Goal: Task Accomplishment & Management: Use online tool/utility

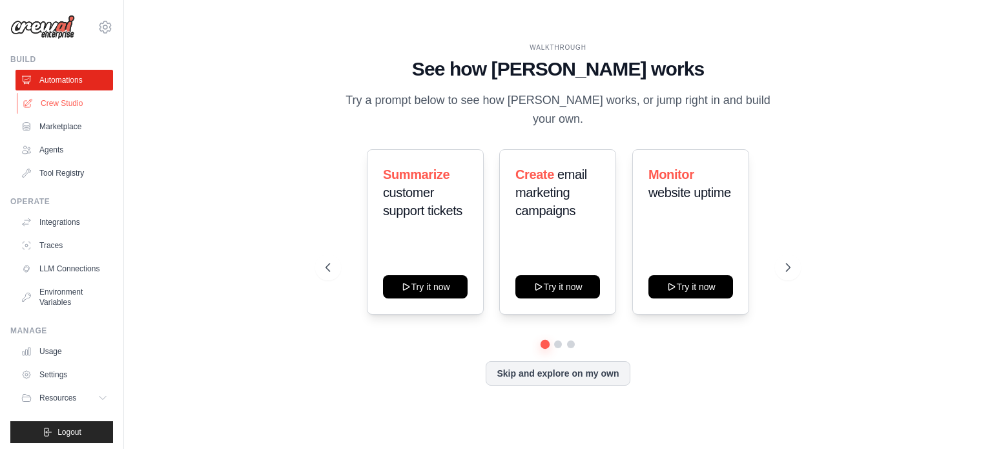
click at [62, 102] on link "Crew Studio" at bounding box center [66, 103] width 98 height 21
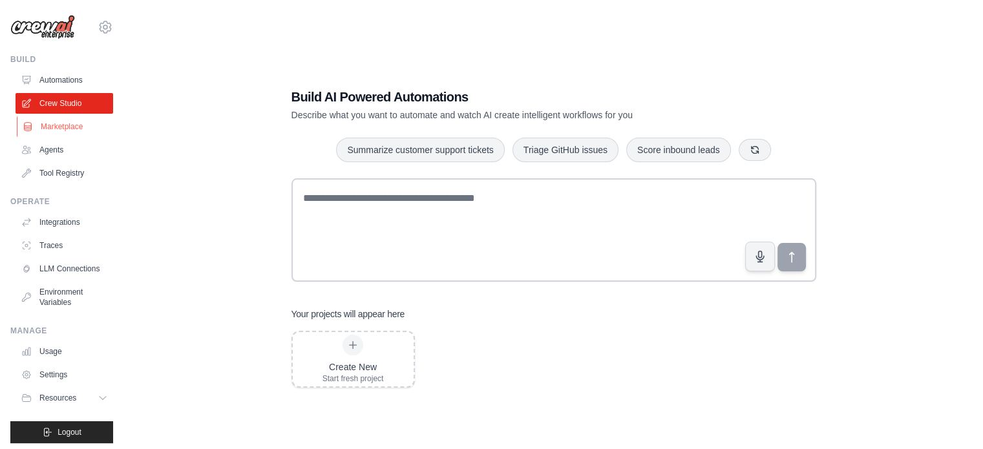
click at [61, 131] on link "Marketplace" at bounding box center [66, 126] width 98 height 21
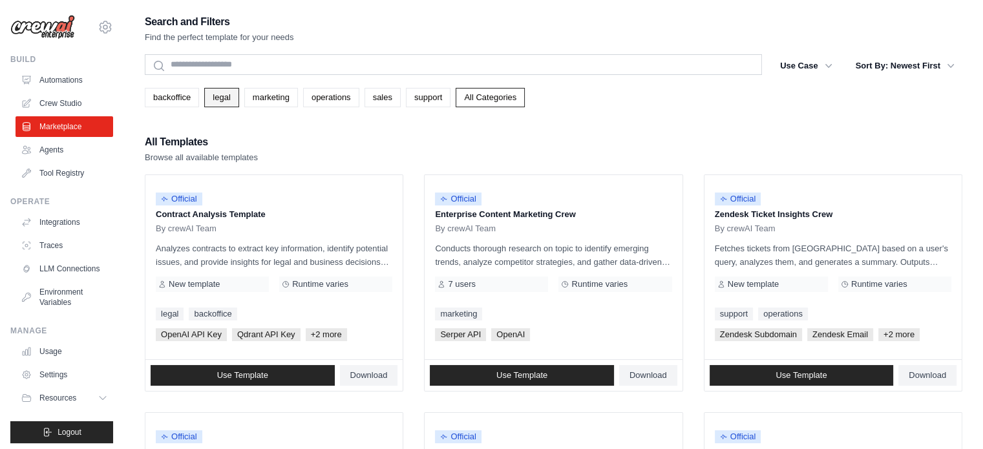
click at [223, 94] on link "legal" at bounding box center [221, 97] width 34 height 19
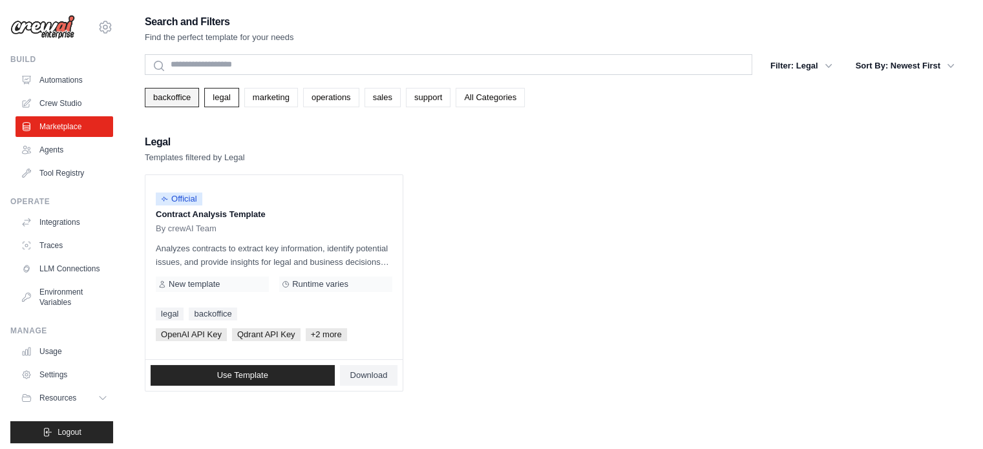
click at [176, 93] on link "backoffice" at bounding box center [172, 97] width 54 height 19
click at [279, 97] on link "marketing" at bounding box center [271, 97] width 54 height 19
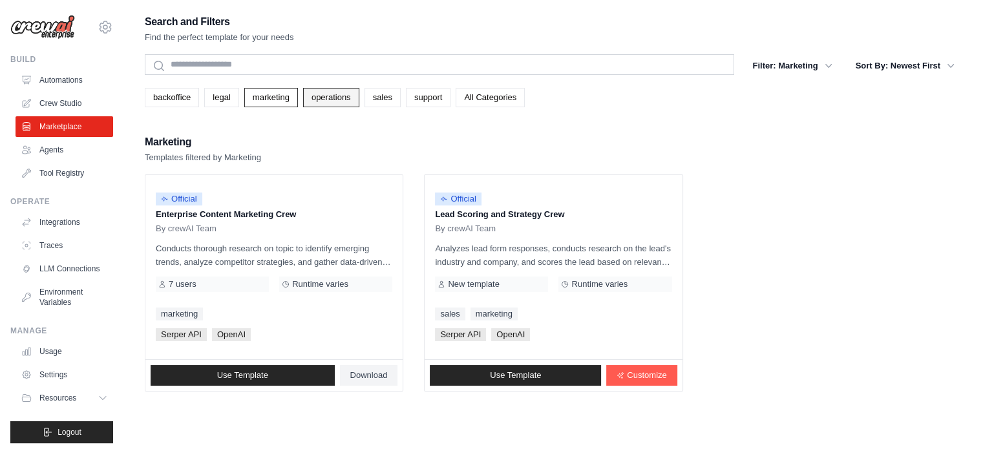
click at [320, 98] on link "operations" at bounding box center [331, 97] width 56 height 19
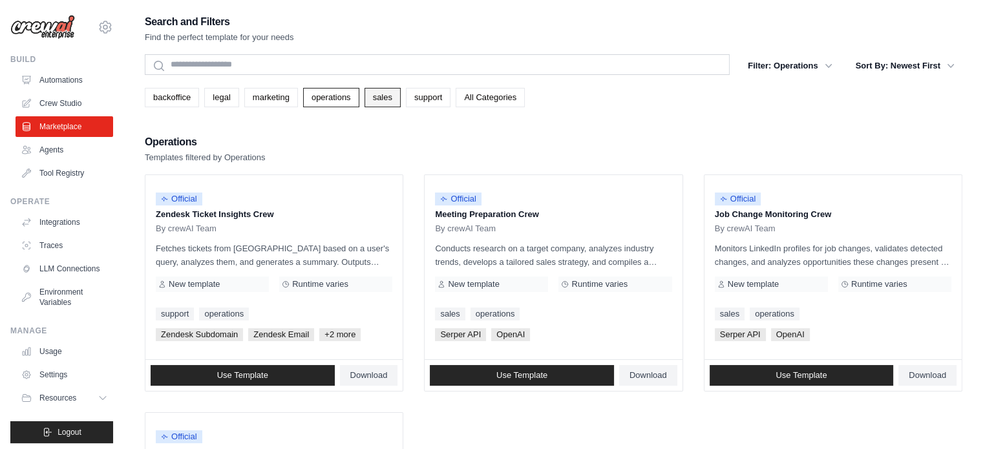
click at [376, 98] on link "sales" at bounding box center [382, 97] width 36 height 19
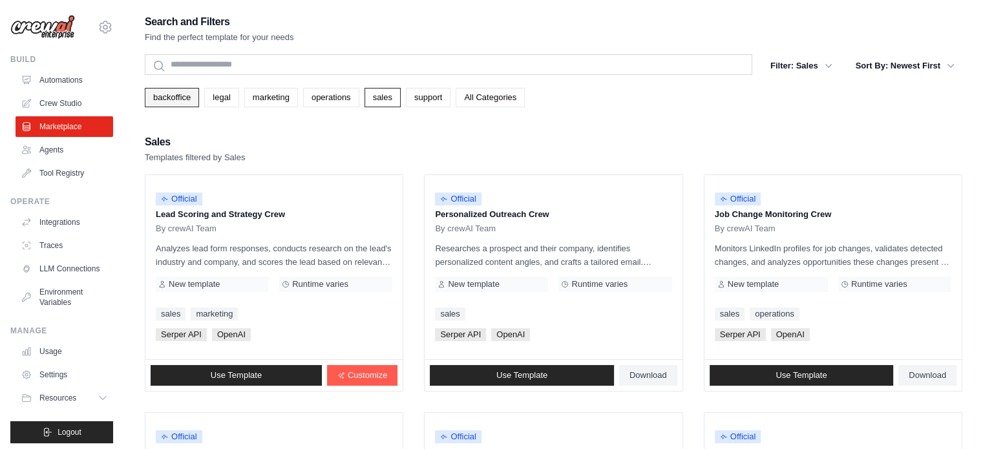
click at [162, 93] on link "backoffice" at bounding box center [172, 97] width 54 height 19
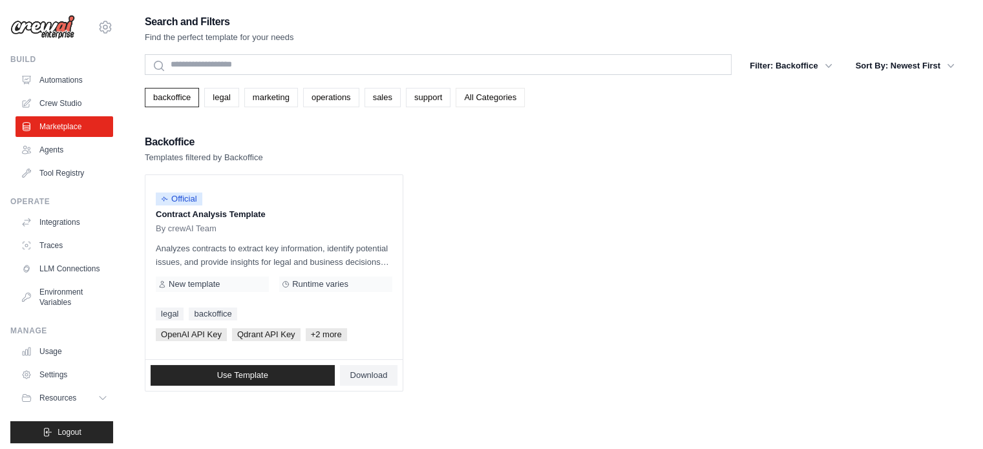
click at [475, 92] on link "All Categories" at bounding box center [489, 97] width 69 height 19
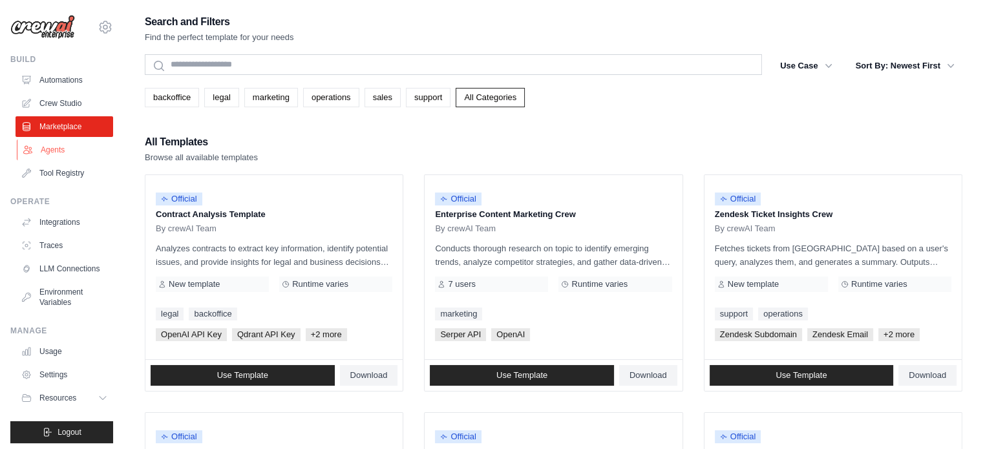
click at [55, 152] on link "Agents" at bounding box center [66, 150] width 98 height 21
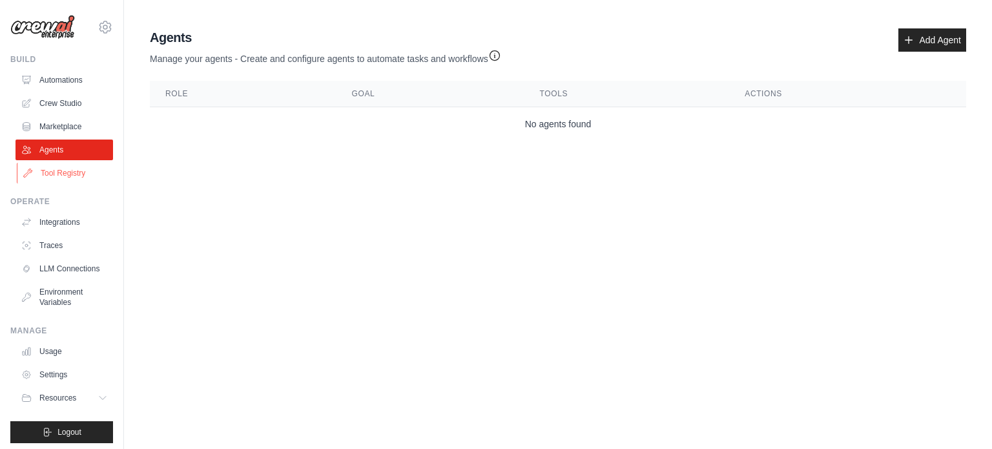
click at [47, 172] on link "Tool Registry" at bounding box center [66, 173] width 98 height 21
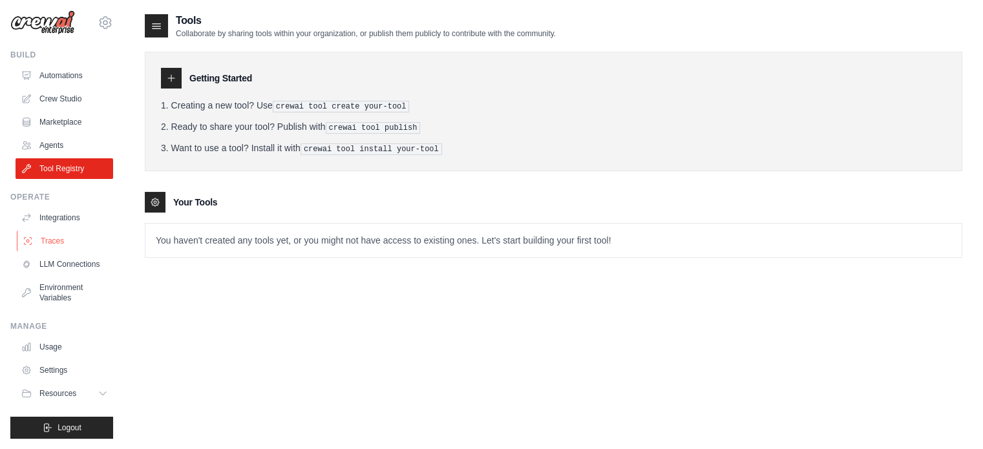
scroll to position [14, 0]
click at [53, 211] on link "Integrations" at bounding box center [66, 217] width 98 height 21
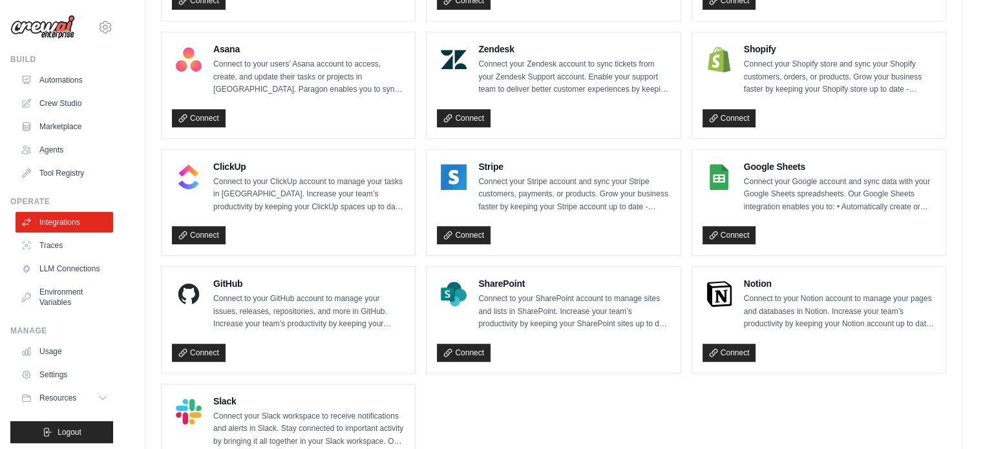
scroll to position [917, 0]
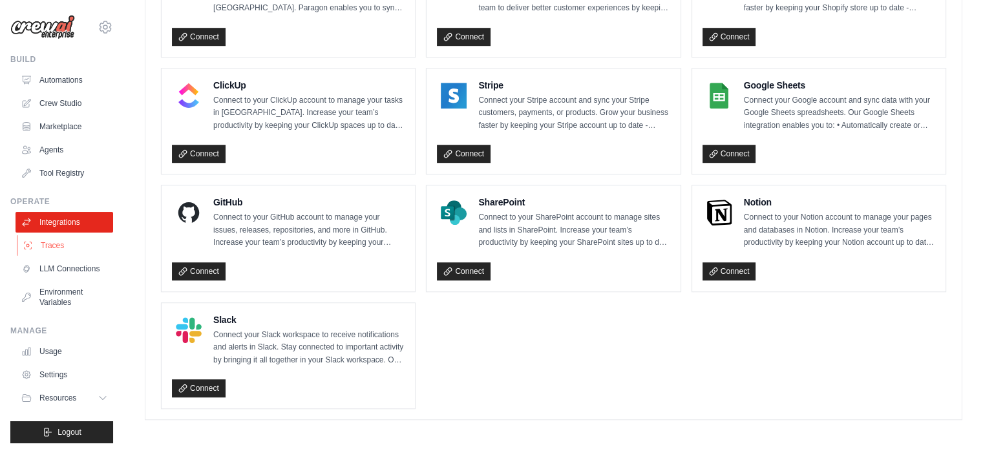
click at [54, 245] on link "Traces" at bounding box center [66, 245] width 98 height 21
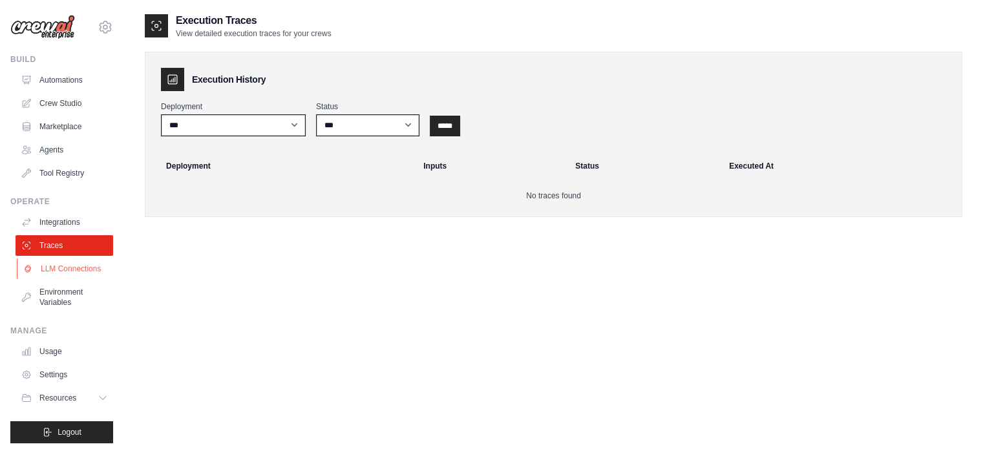
click at [56, 272] on link "LLM Connections" at bounding box center [66, 268] width 98 height 21
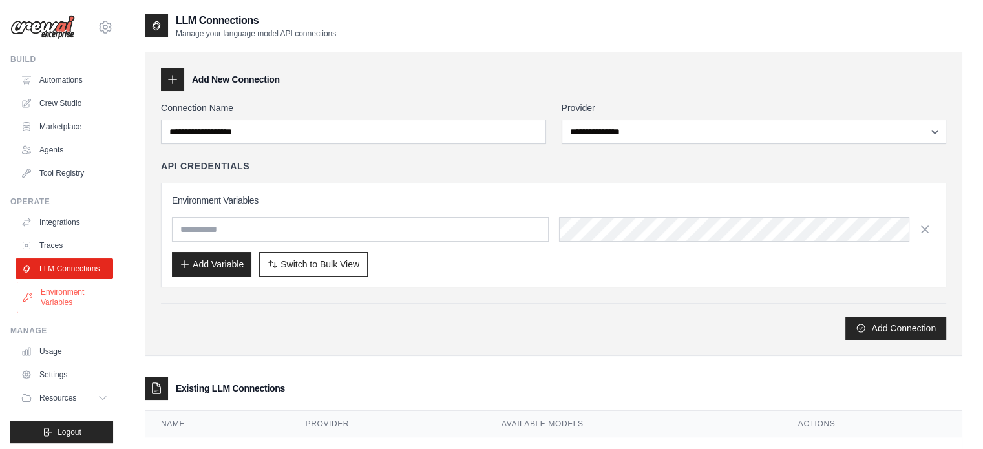
click at [64, 313] on link "Environment Variables" at bounding box center [66, 297] width 98 height 31
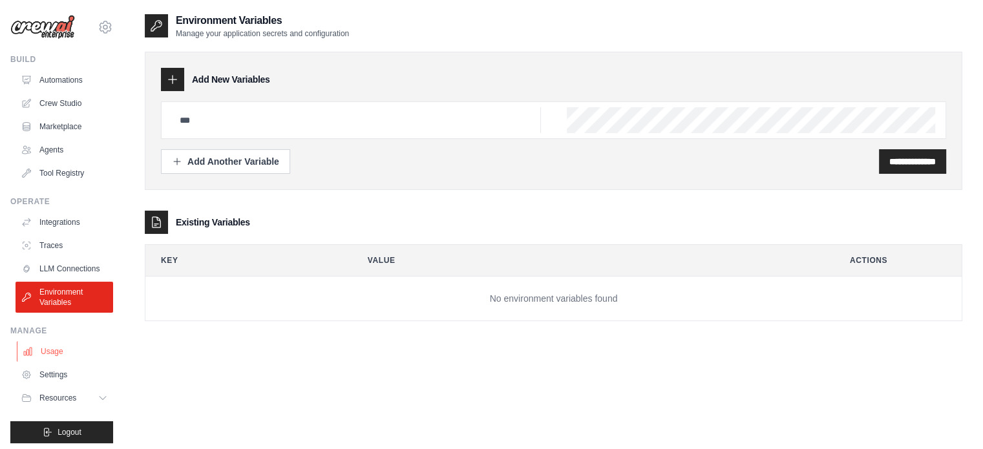
click at [54, 362] on link "Usage" at bounding box center [66, 351] width 98 height 21
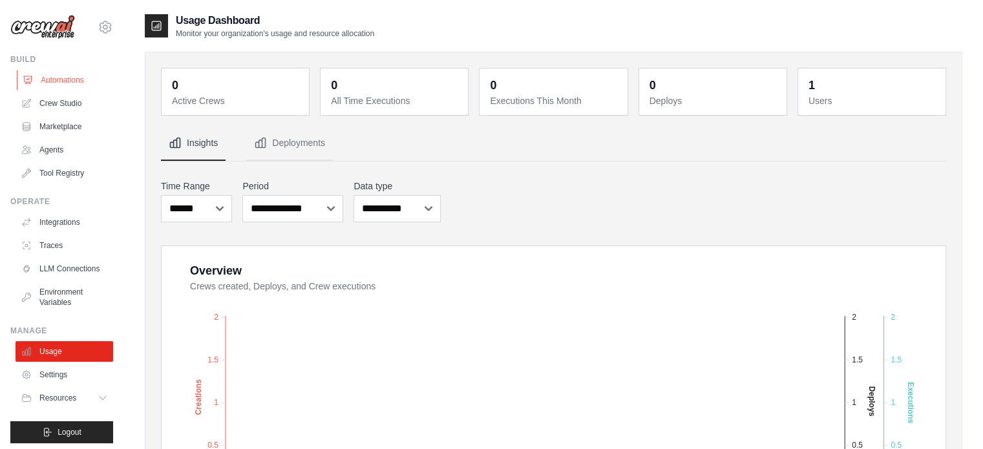
click at [34, 79] on link "Automations" at bounding box center [66, 80] width 98 height 21
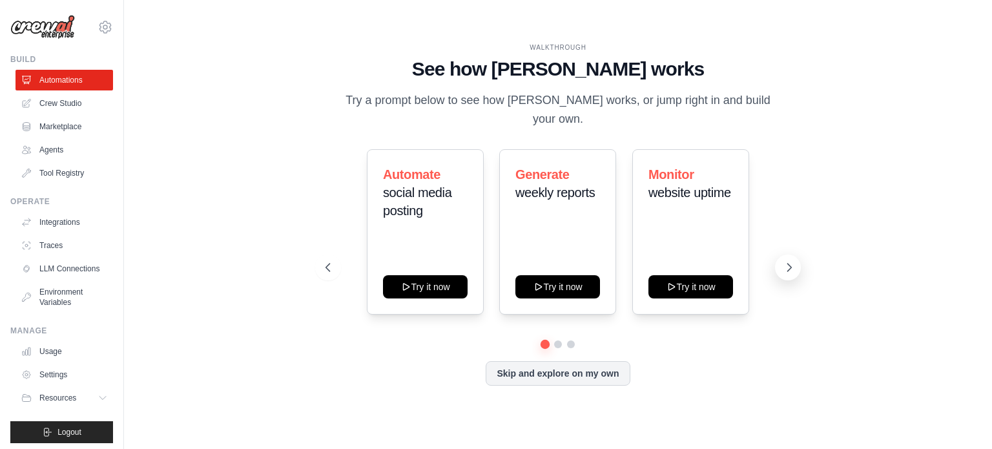
click at [786, 261] on icon at bounding box center [789, 267] width 13 height 13
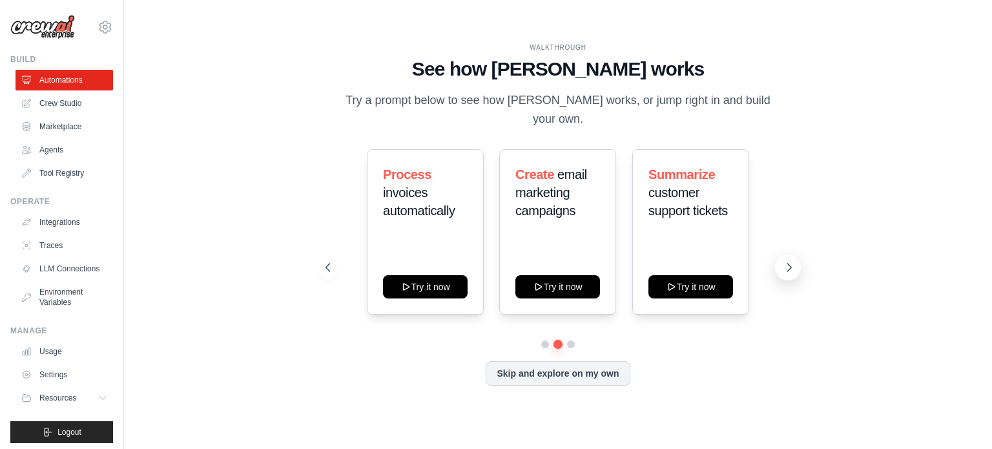
click at [786, 261] on icon at bounding box center [789, 267] width 13 height 13
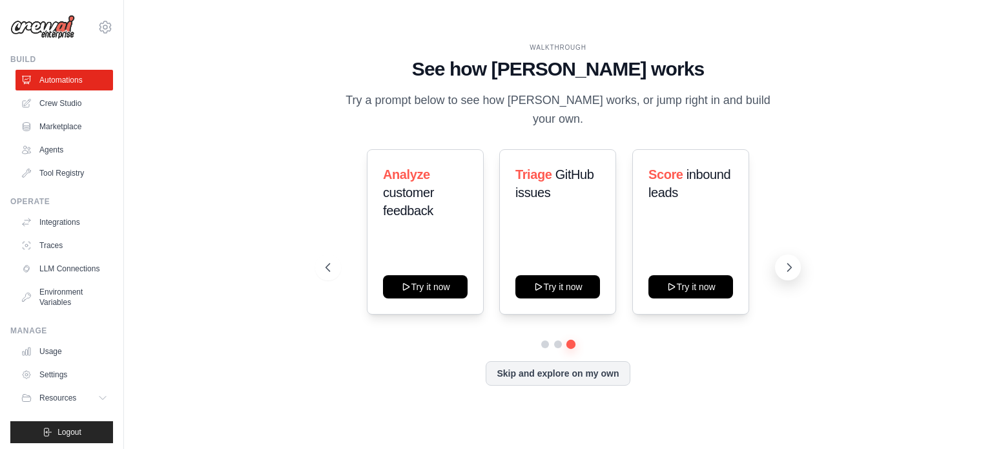
click at [786, 261] on icon at bounding box center [789, 267] width 13 height 13
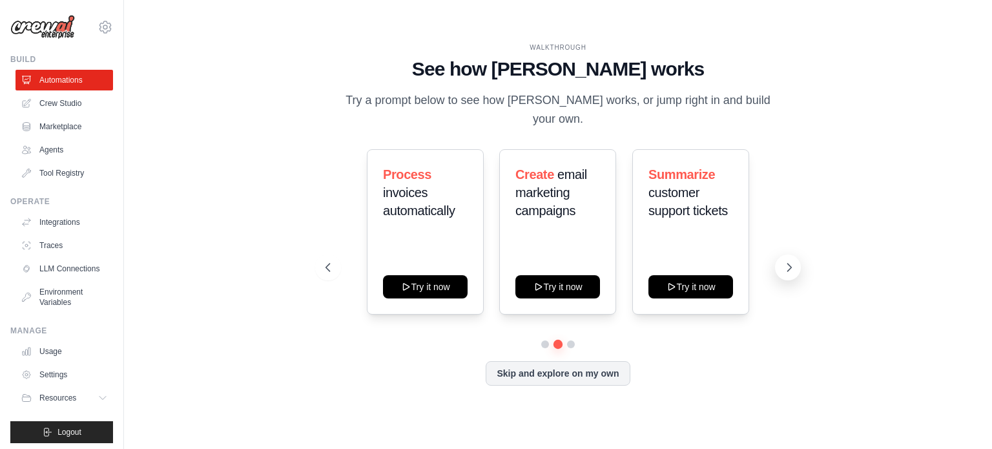
click at [786, 261] on icon at bounding box center [789, 267] width 13 height 13
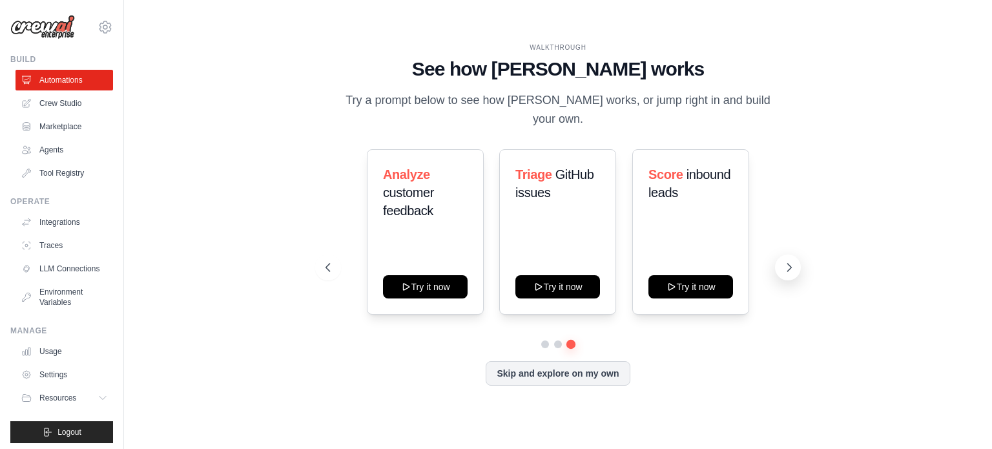
click at [786, 261] on icon at bounding box center [789, 267] width 13 height 13
click at [791, 261] on icon at bounding box center [789, 267] width 13 height 13
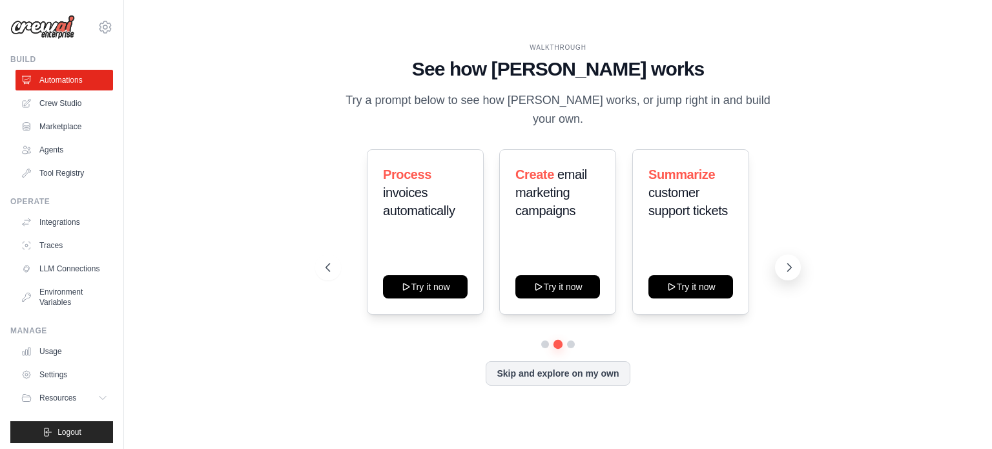
click at [794, 261] on icon at bounding box center [789, 267] width 13 height 13
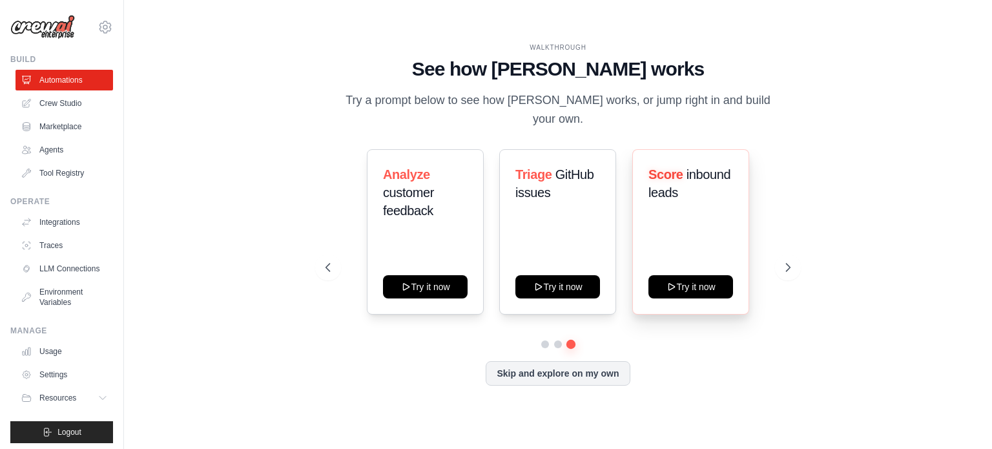
click at [663, 302] on div "Score inbound leads Try it now" at bounding box center [690, 231] width 117 height 165
click at [672, 292] on div "Score inbound leads Try it now" at bounding box center [690, 231] width 117 height 165
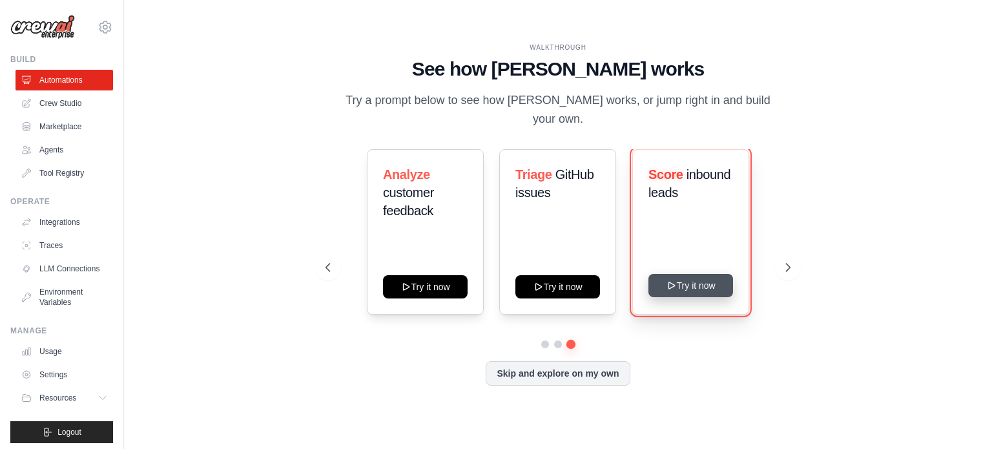
click at [672, 283] on button "Try it now" at bounding box center [691, 285] width 85 height 23
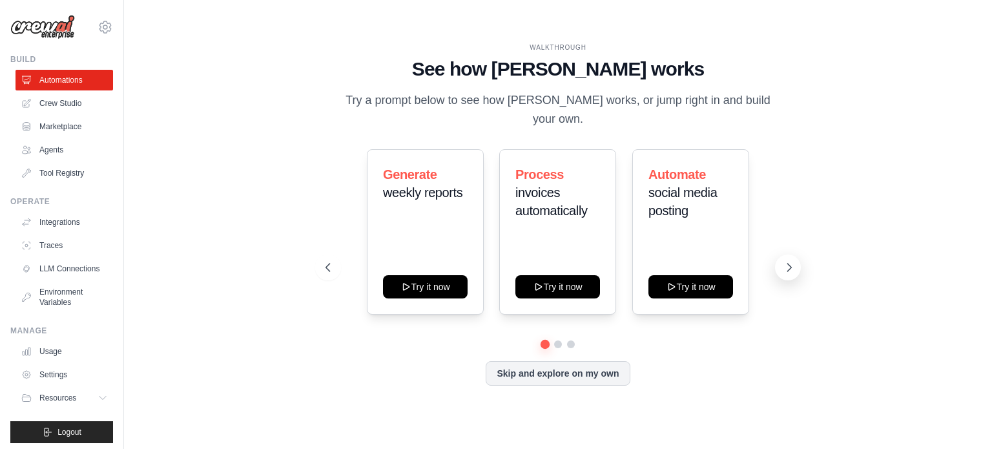
click at [787, 261] on icon at bounding box center [789, 267] width 13 height 13
click at [325, 261] on icon at bounding box center [326, 267] width 13 height 13
click at [794, 261] on icon at bounding box center [789, 267] width 13 height 13
click at [791, 264] on icon at bounding box center [790, 268] width 4 height 8
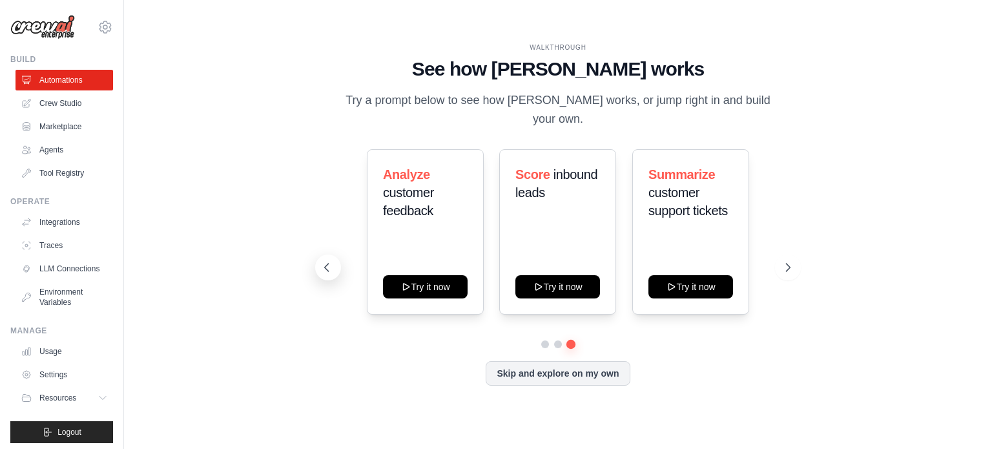
click at [331, 261] on icon at bounding box center [326, 267] width 13 height 13
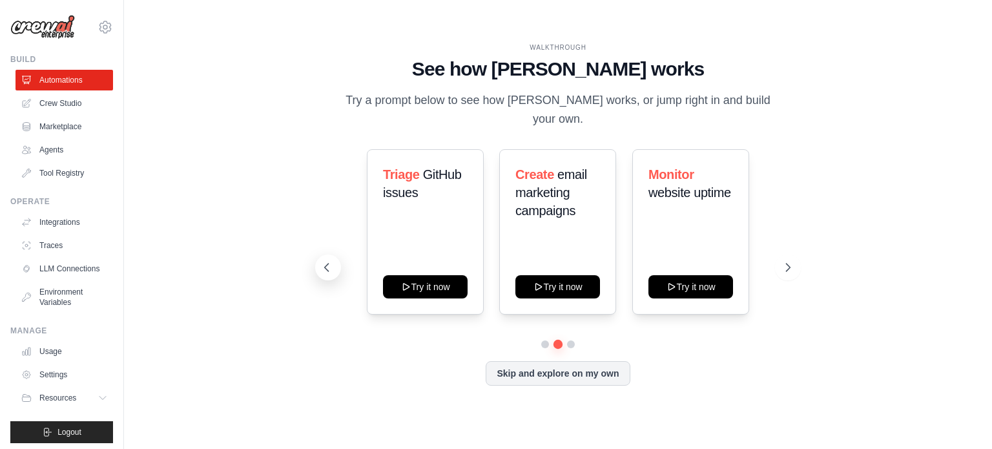
click at [331, 261] on icon at bounding box center [326, 267] width 13 height 13
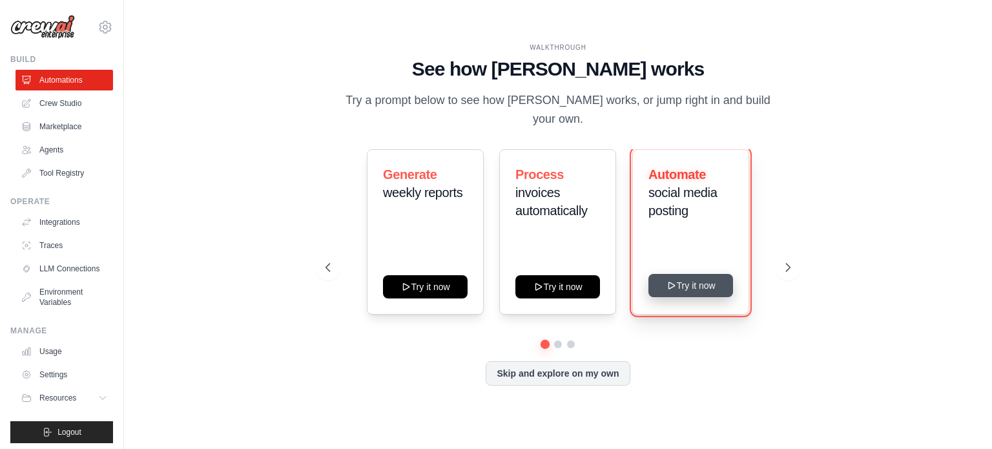
click at [683, 280] on button "Try it now" at bounding box center [691, 285] width 85 height 23
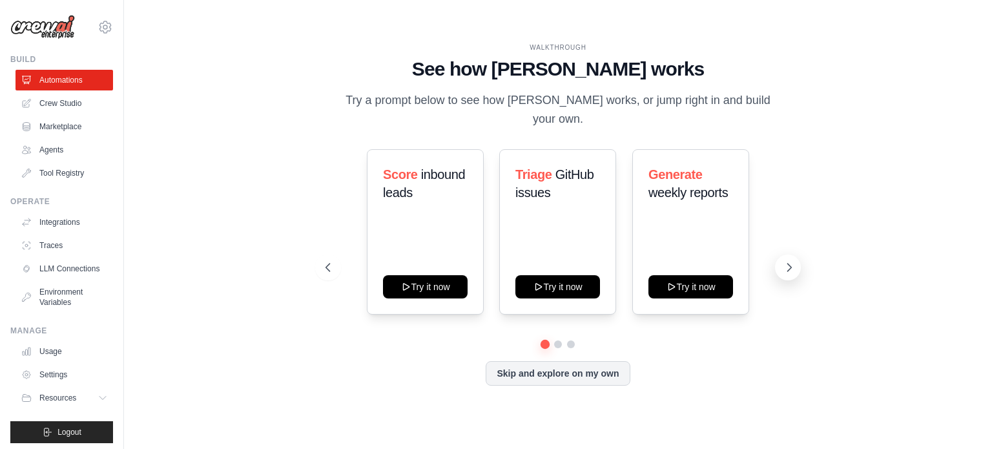
click at [784, 261] on icon at bounding box center [789, 267] width 13 height 13
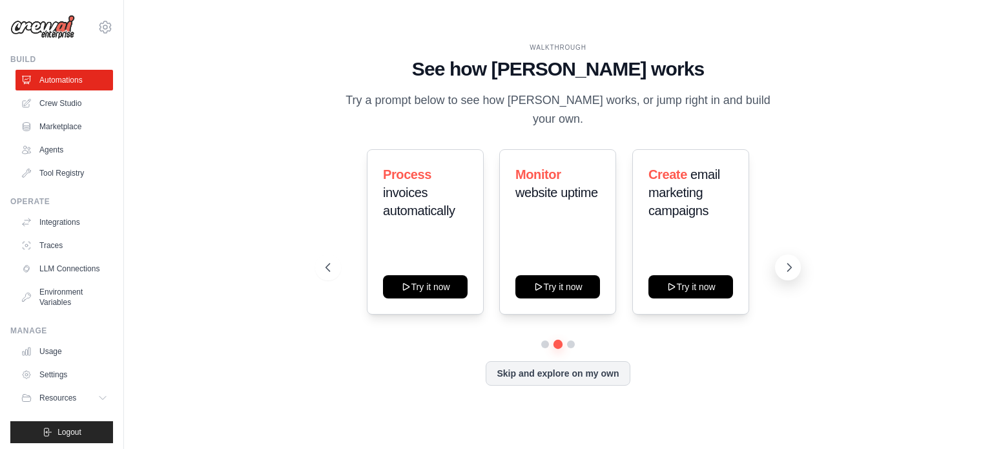
click at [784, 261] on icon at bounding box center [789, 267] width 13 height 13
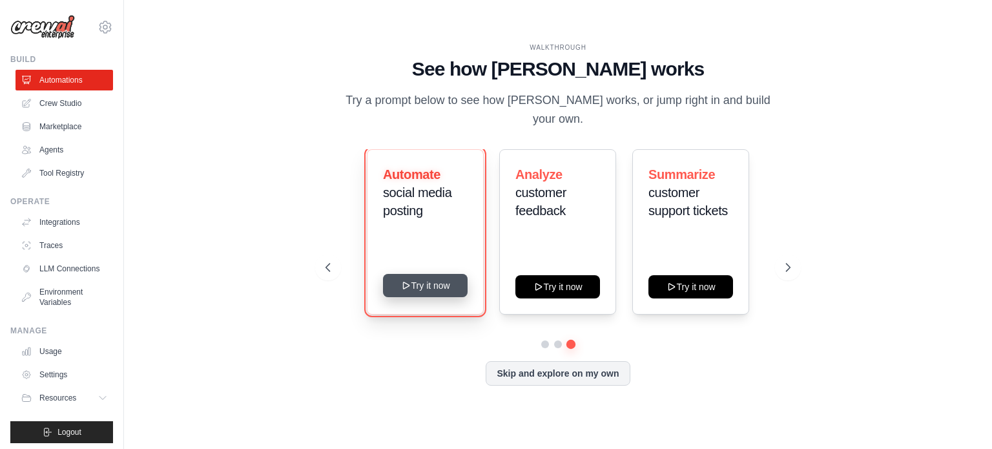
click at [424, 278] on button "Try it now" at bounding box center [425, 285] width 85 height 23
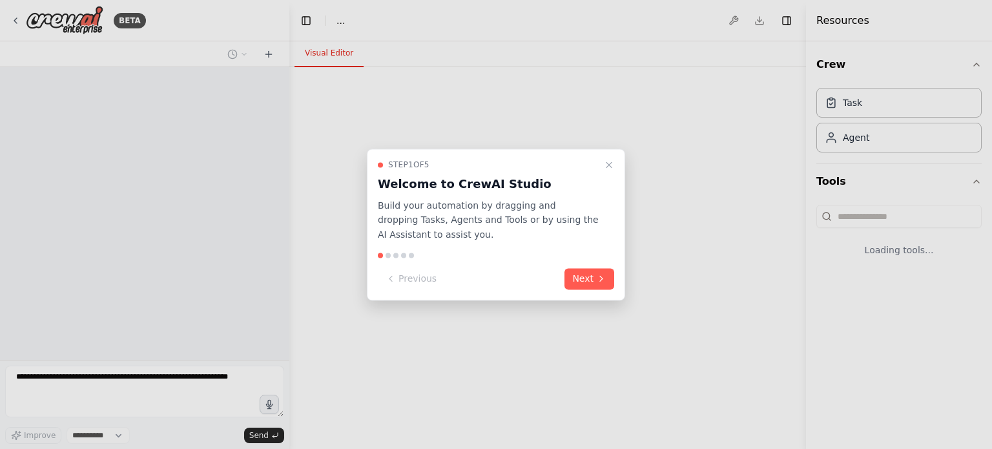
select select "****"
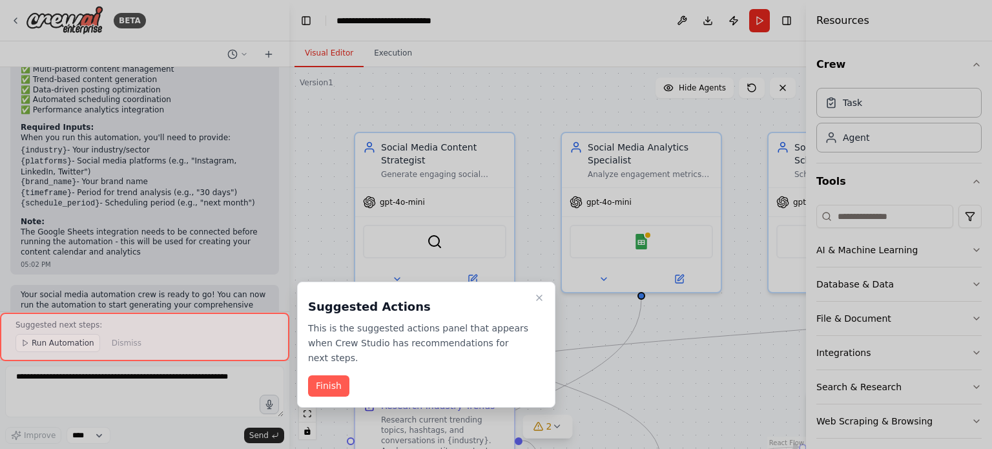
scroll to position [1496, 0]
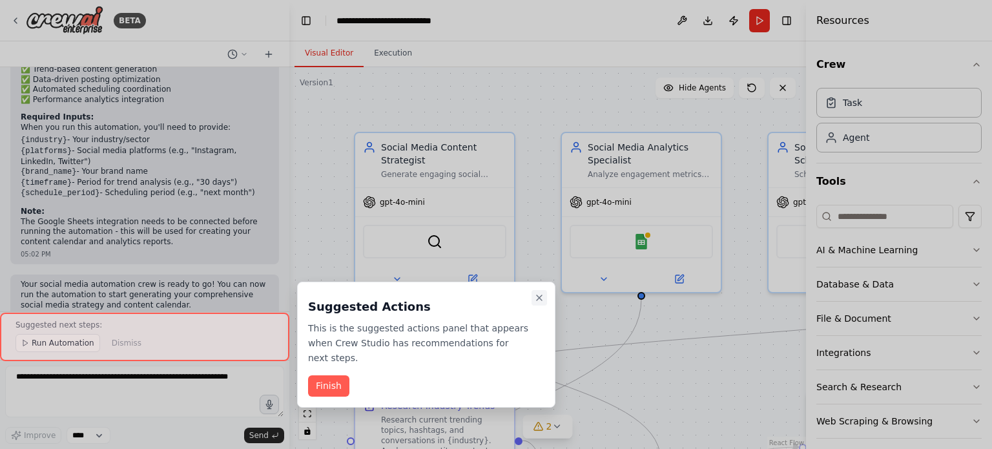
click at [540, 302] on icon "Close walkthrough" at bounding box center [539, 298] width 10 height 10
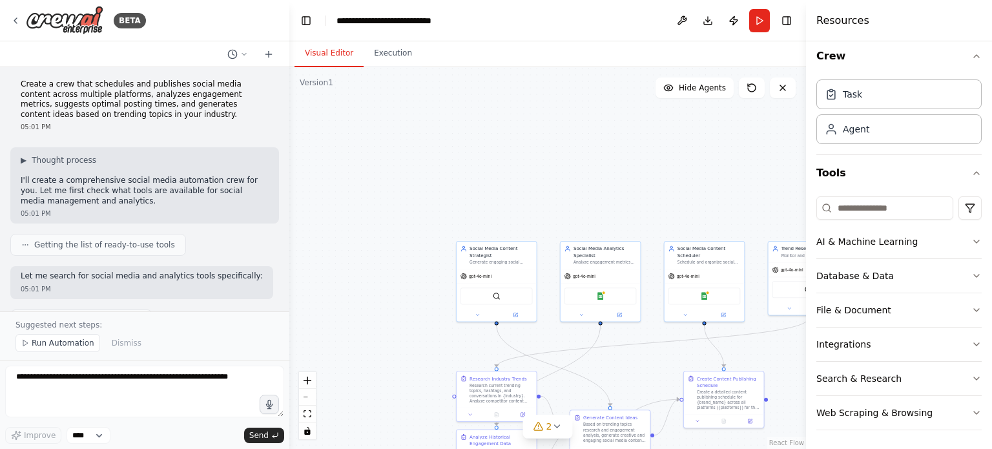
scroll to position [0, 0]
click at [246, 54] on icon at bounding box center [244, 54] width 8 height 8
click at [182, 48] on div at bounding box center [144, 224] width 289 height 449
click at [788, 443] on link "React Flow" at bounding box center [786, 442] width 35 height 7
click at [670, 87] on circle at bounding box center [668, 88] width 3 height 3
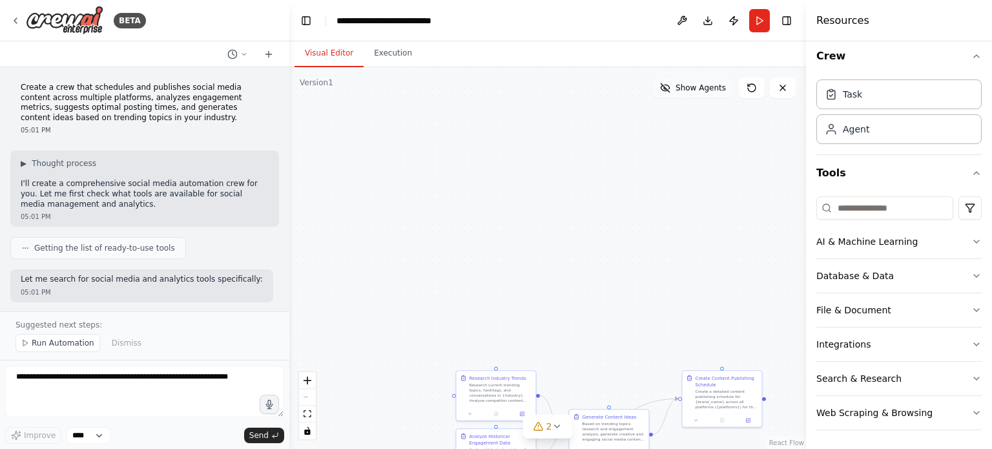
click at [671, 87] on icon at bounding box center [665, 88] width 10 height 10
click at [670, 87] on circle at bounding box center [668, 88] width 3 height 3
click at [558, 428] on icon at bounding box center [557, 426] width 10 height 10
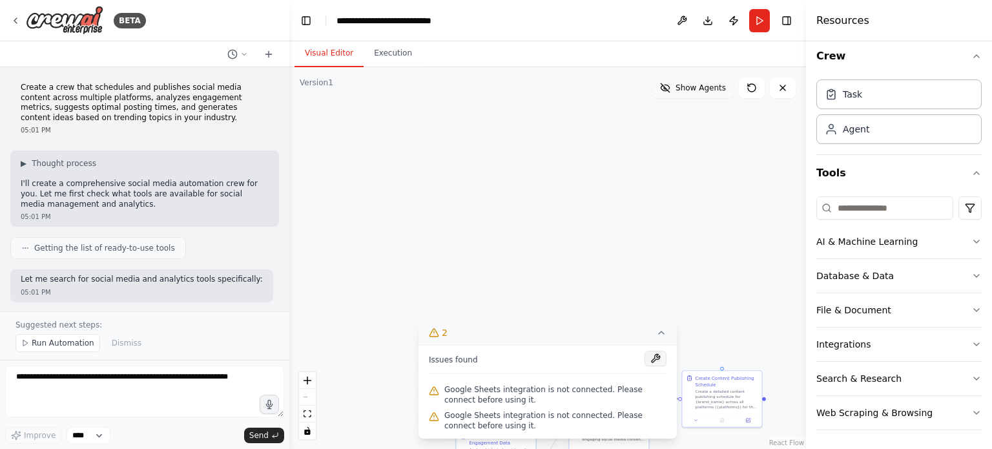
click at [658, 359] on button at bounding box center [656, 359] width 22 height 16
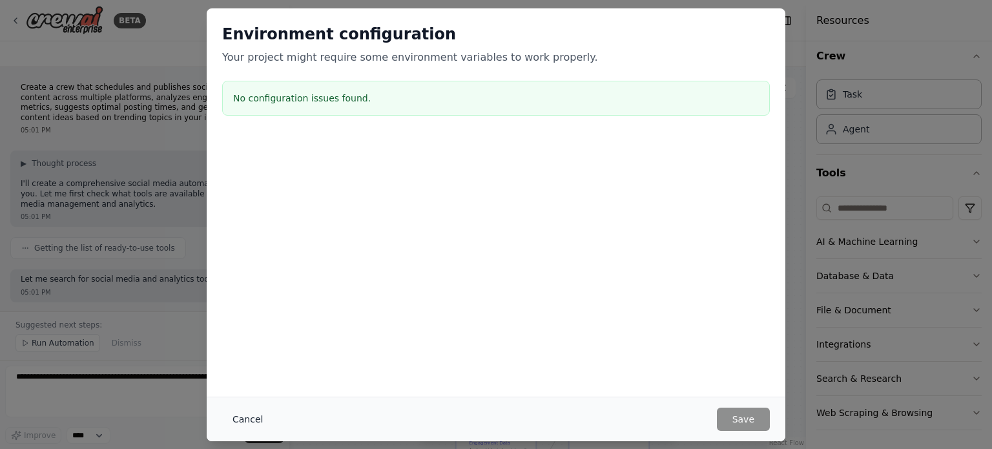
click at [235, 426] on button "Cancel" at bounding box center [247, 419] width 51 height 23
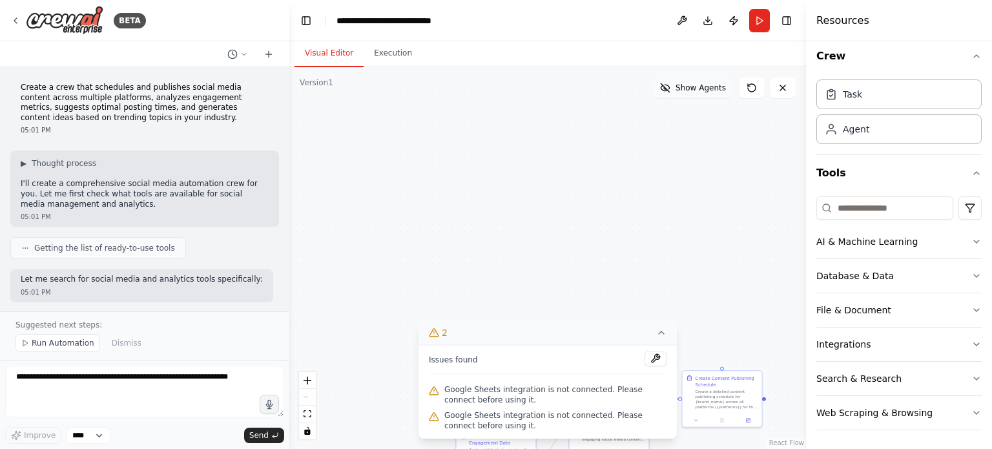
click at [664, 341] on button "2" at bounding box center [548, 333] width 258 height 24
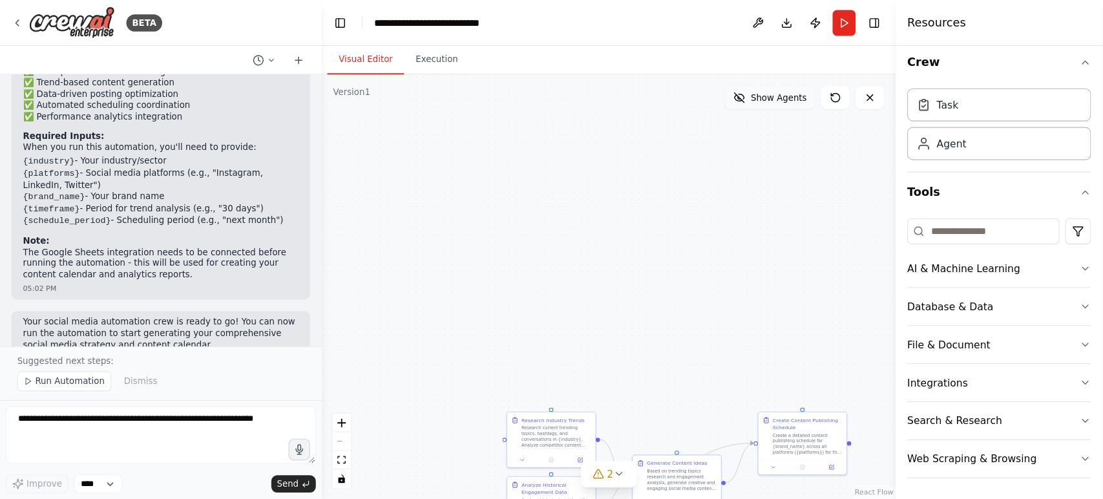
scroll to position [1496, 0]
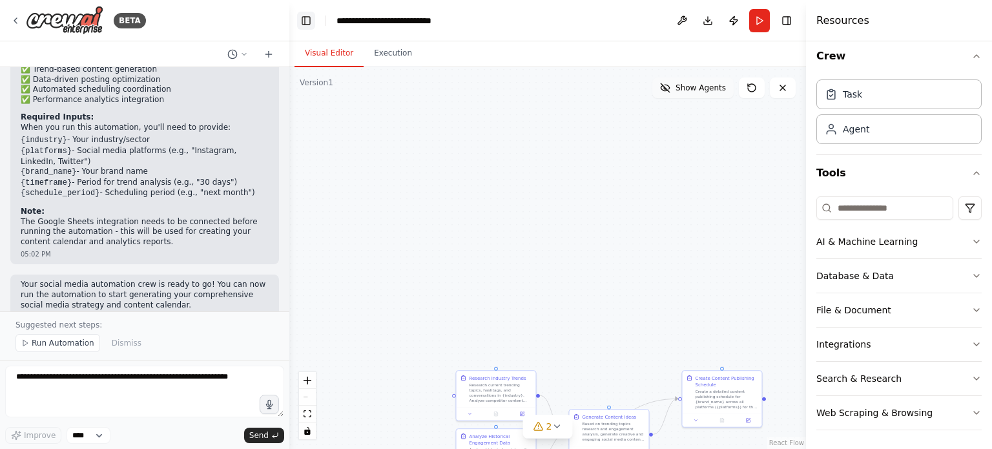
click at [310, 25] on button "Toggle Left Sidebar" at bounding box center [306, 21] width 18 height 18
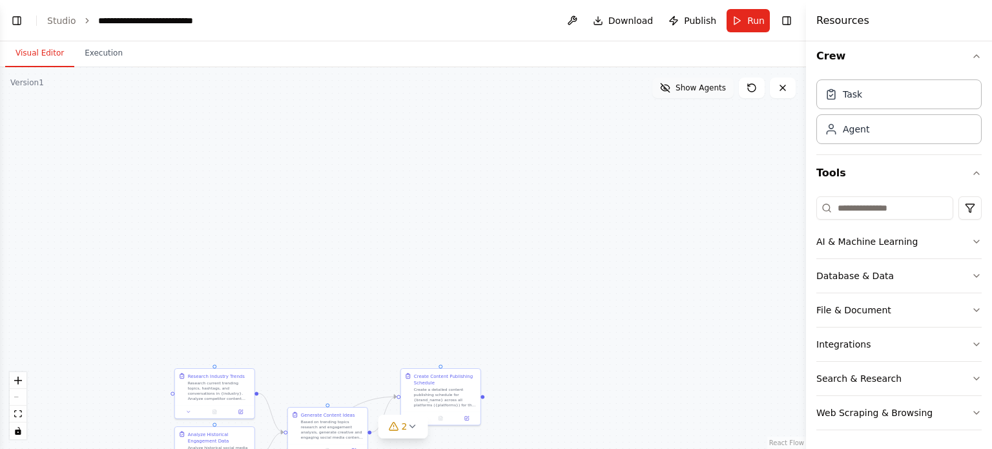
drag, startPoint x: 569, startPoint y: 183, endPoint x: 701, endPoint y: 87, distance: 163.4
click at [701, 87] on span "Show Agents" at bounding box center [701, 88] width 50 height 10
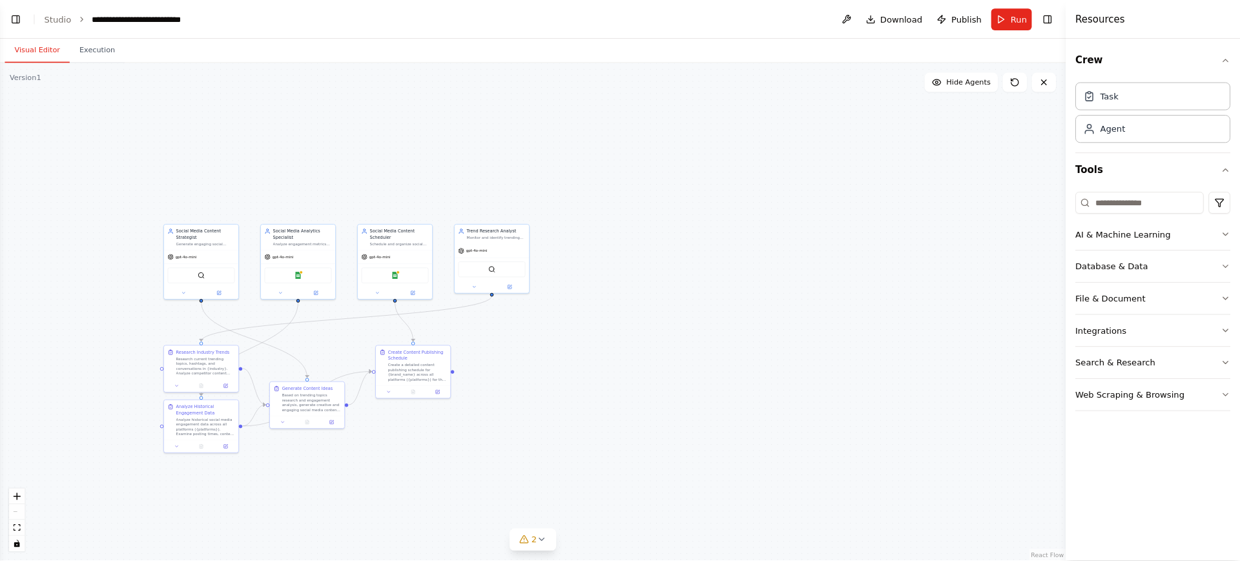
scroll to position [1282, 0]
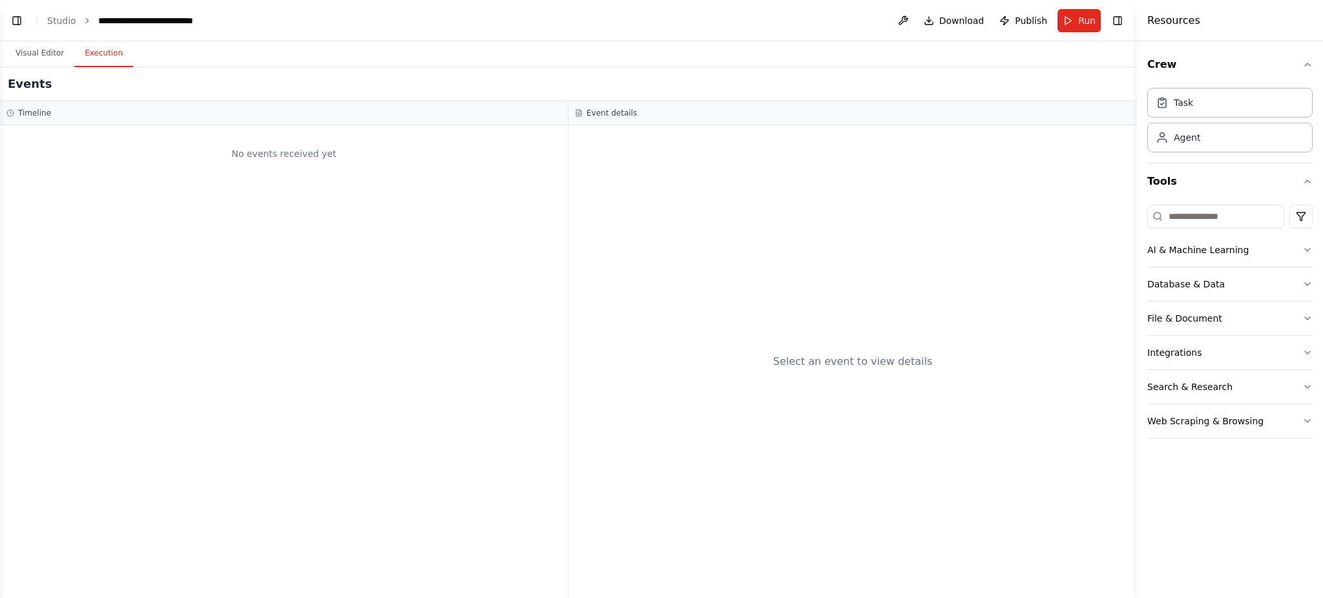
click at [102, 56] on button "Execution" at bounding box center [103, 53] width 59 height 27
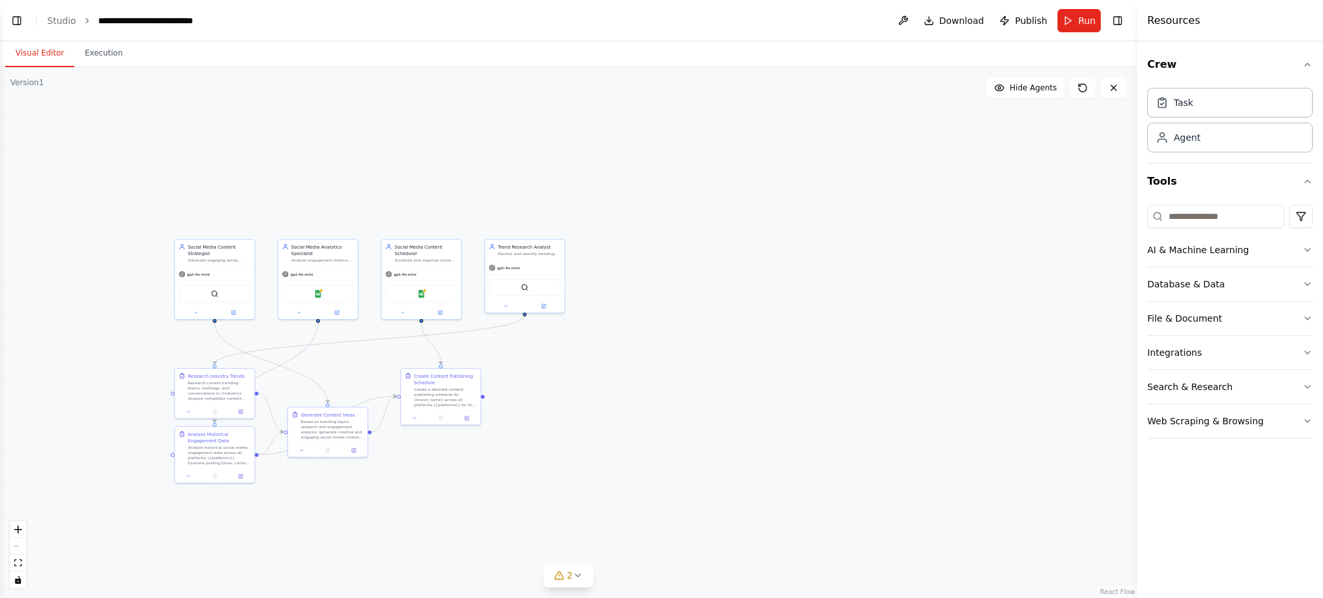
click at [25, 57] on button "Visual Editor" at bounding box center [39, 53] width 69 height 27
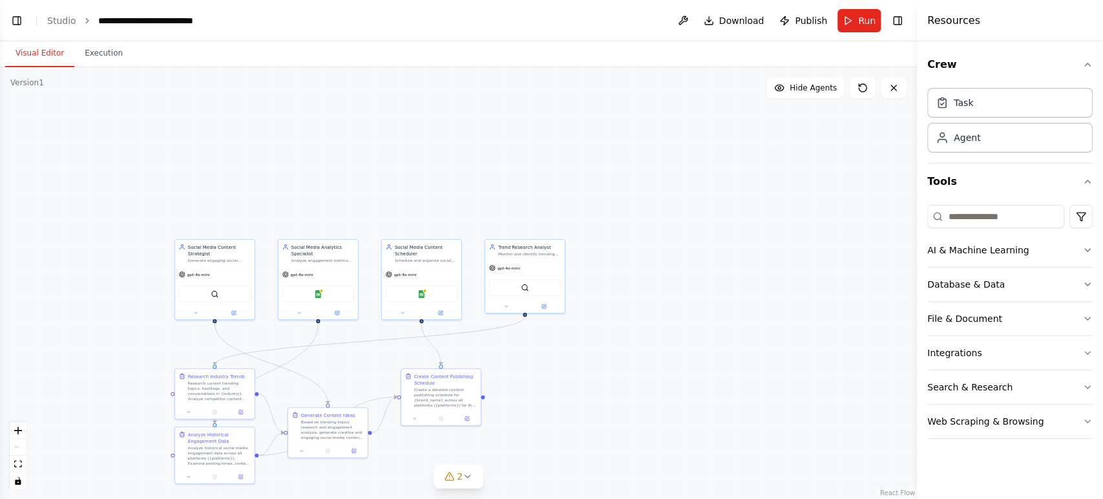
scroll to position [1282, 0]
click at [17, 21] on button "Toggle Left Sidebar" at bounding box center [17, 21] width 18 height 18
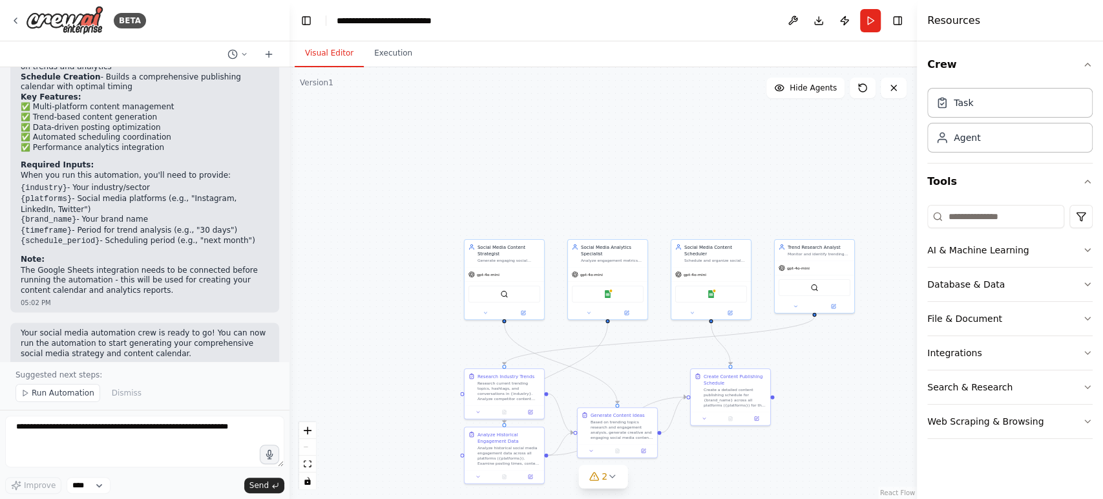
scroll to position [1449, 0]
click at [31, 393] on button "Run Automation" at bounding box center [58, 393] width 85 height 18
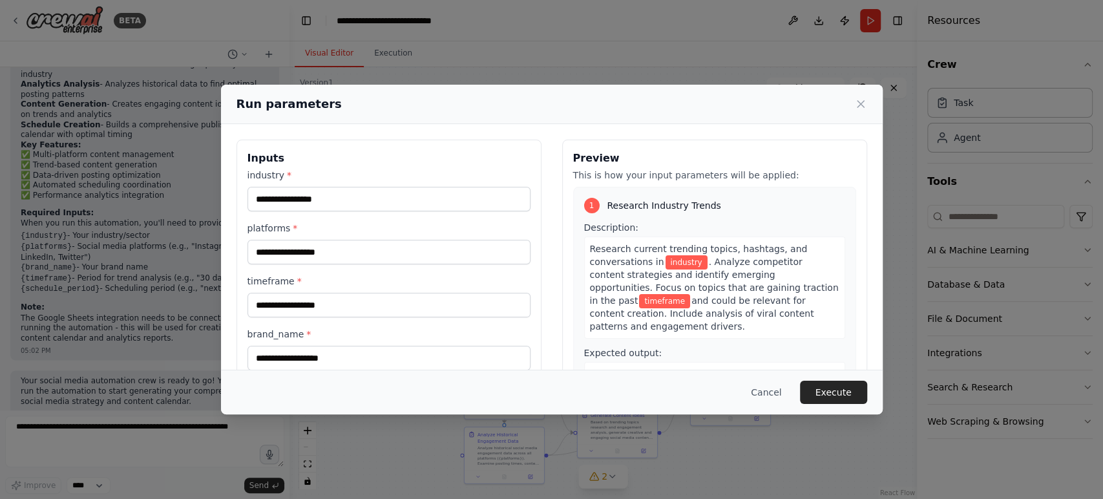
scroll to position [91, 0]
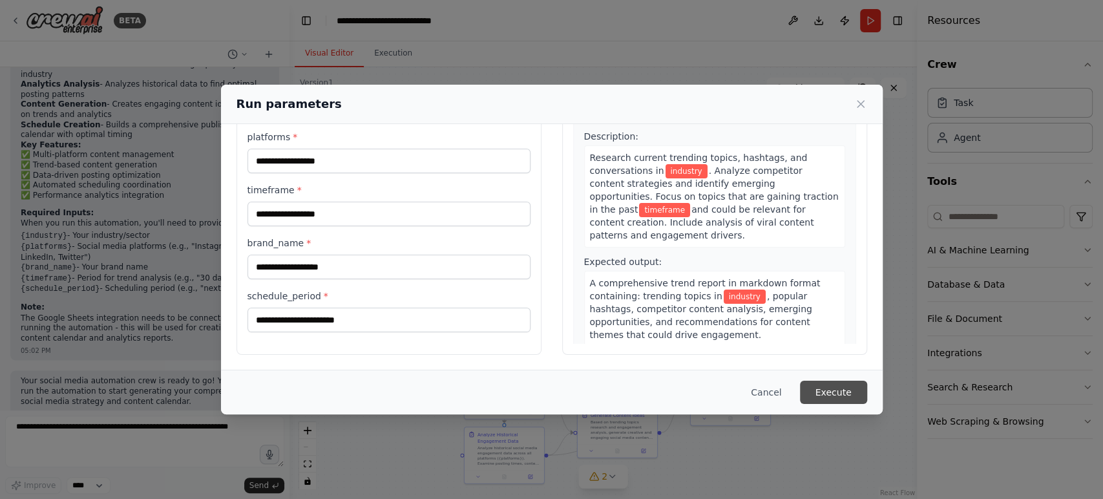
click at [844, 392] on button "Execute" at bounding box center [833, 392] width 67 height 23
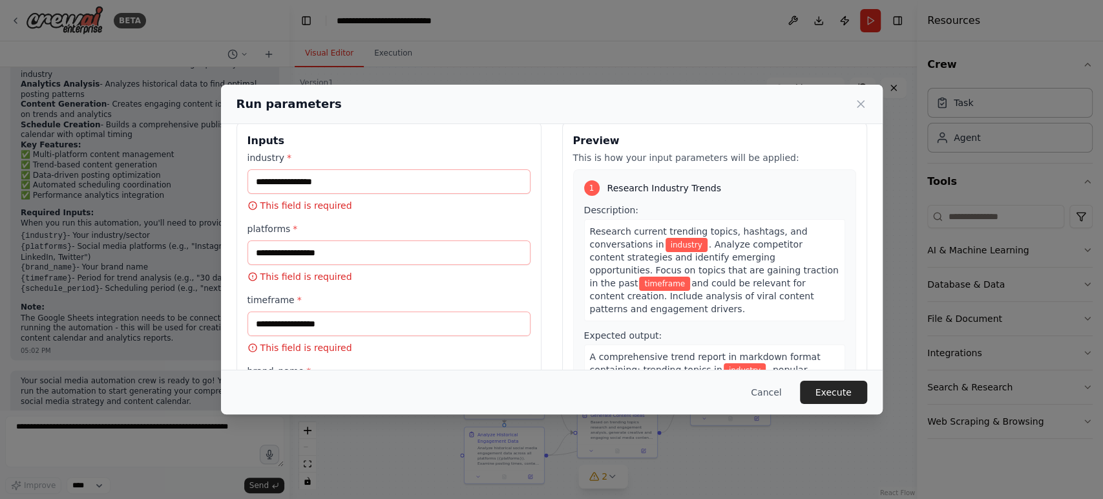
scroll to position [0, 0]
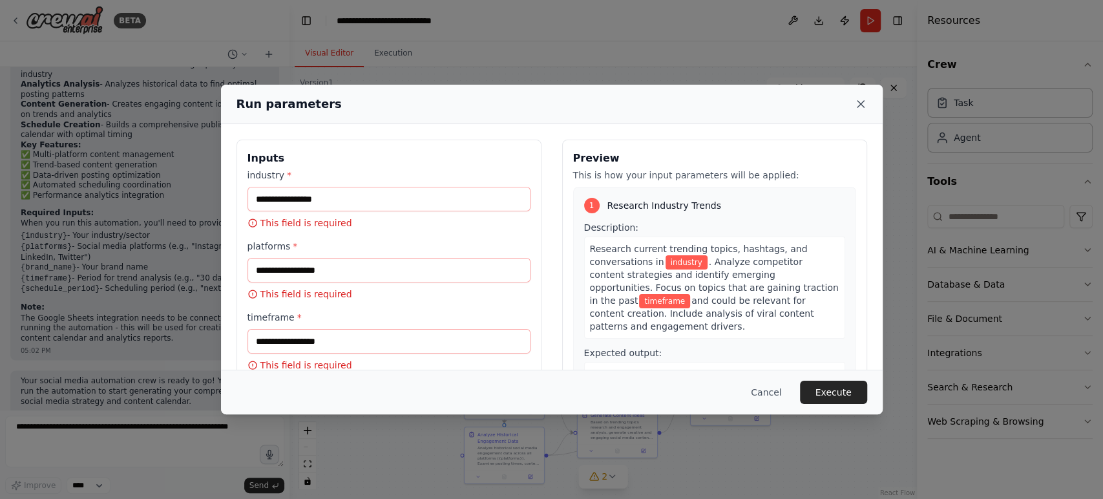
click at [861, 100] on icon at bounding box center [860, 104] width 13 height 13
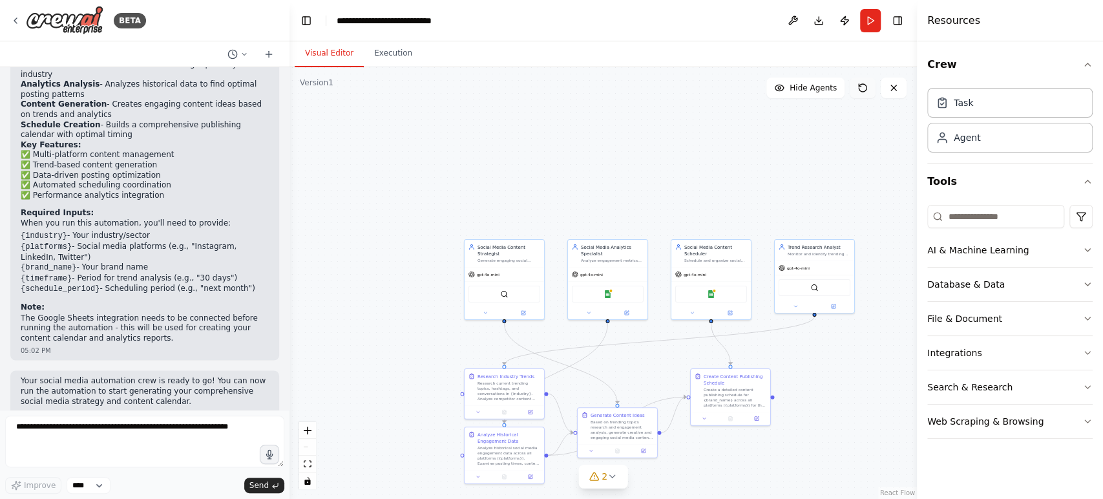
click at [865, 87] on icon at bounding box center [862, 88] width 10 height 10
click at [858, 90] on icon at bounding box center [862, 88] width 10 height 10
click at [891, 91] on icon at bounding box center [893, 88] width 10 height 10
click at [891, 90] on icon at bounding box center [893, 88] width 10 height 10
click at [894, 89] on icon at bounding box center [893, 87] width 5 height 5
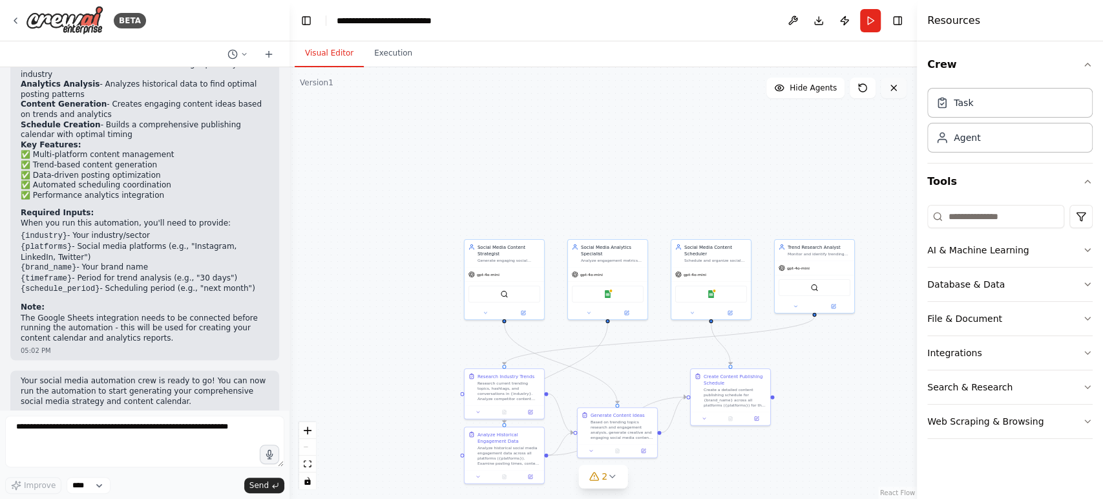
click at [894, 89] on icon at bounding box center [893, 87] width 5 height 5
click at [896, 17] on button "Toggle Right Sidebar" at bounding box center [897, 21] width 18 height 18
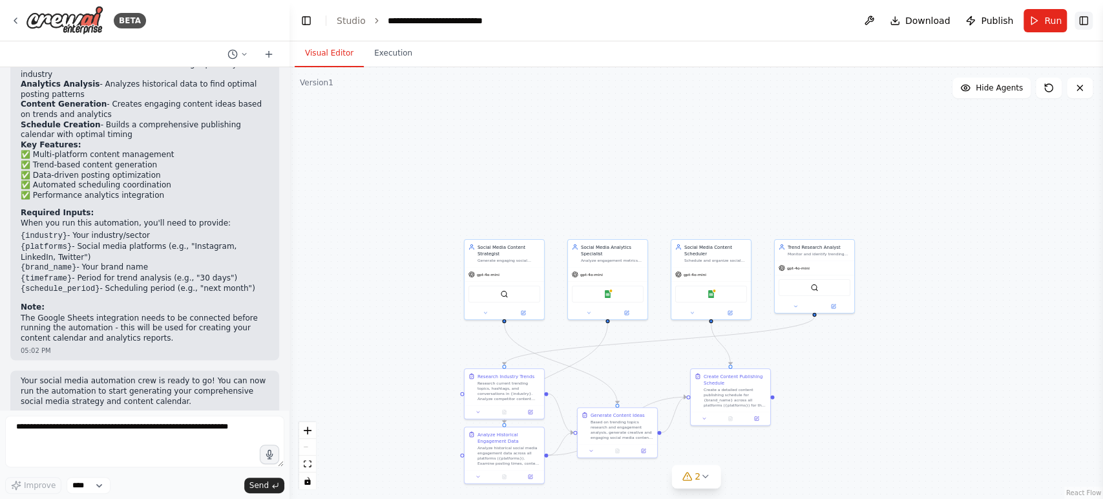
click at [992, 17] on button "Toggle Right Sidebar" at bounding box center [1083, 21] width 18 height 18
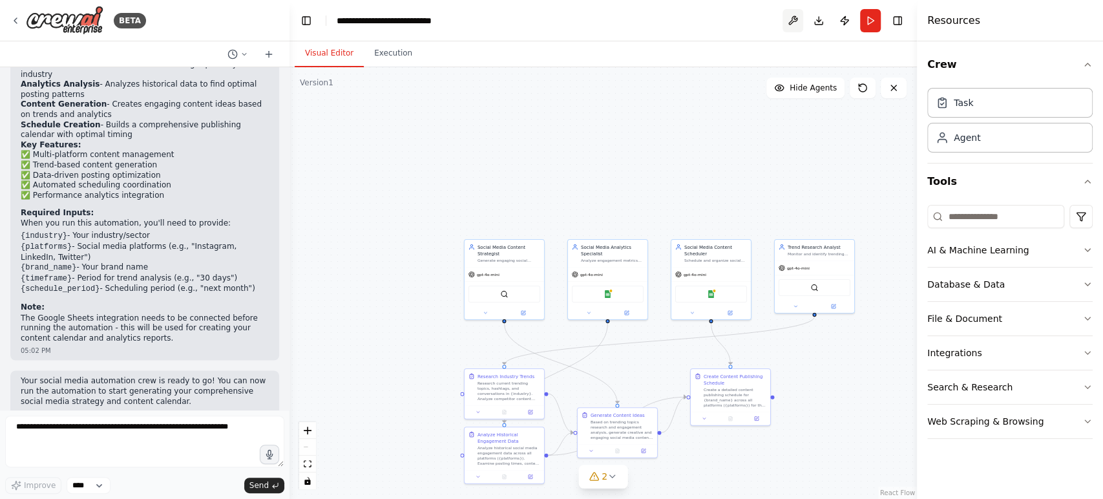
click at [795, 21] on button at bounding box center [792, 20] width 21 height 23
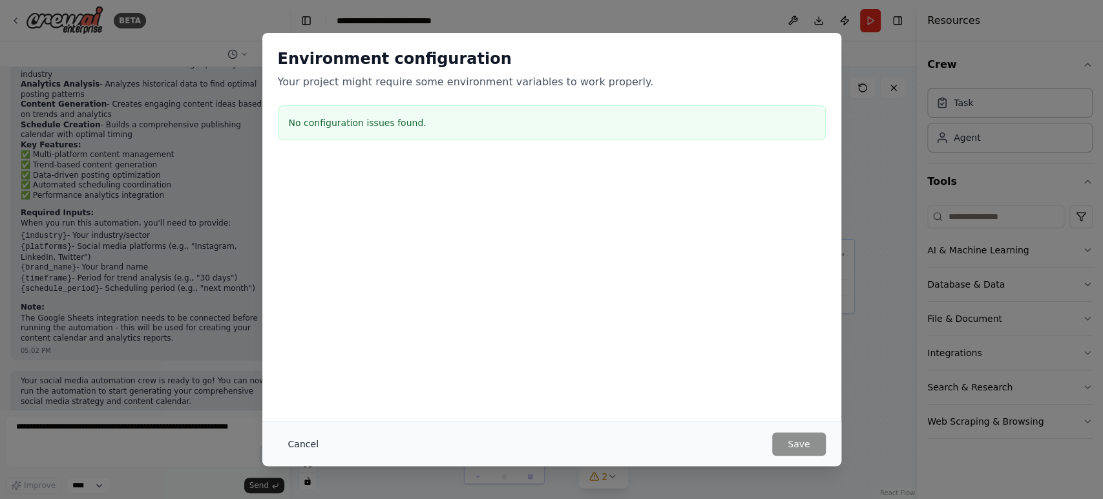
click at [297, 448] on button "Cancel" at bounding box center [303, 443] width 51 height 23
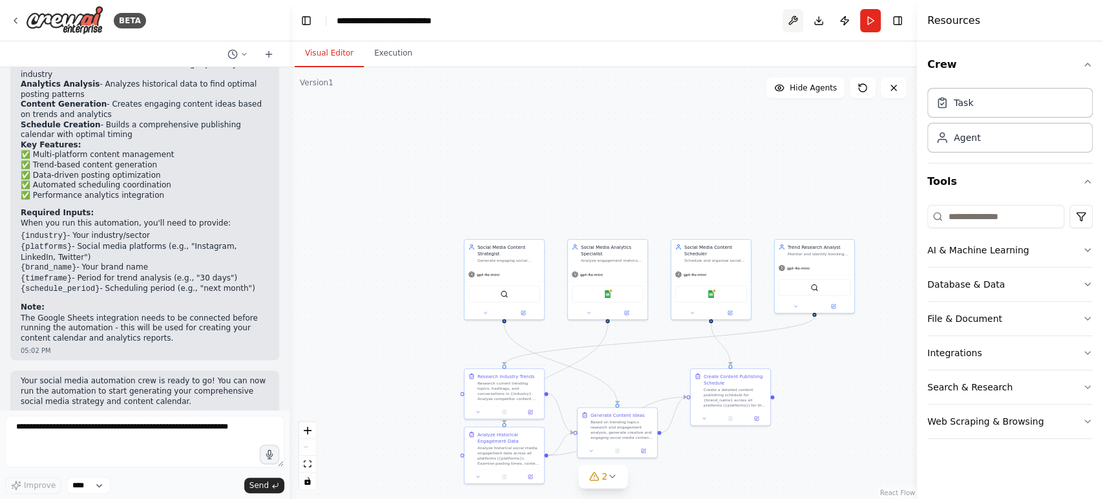
click at [797, 20] on button at bounding box center [792, 20] width 21 height 23
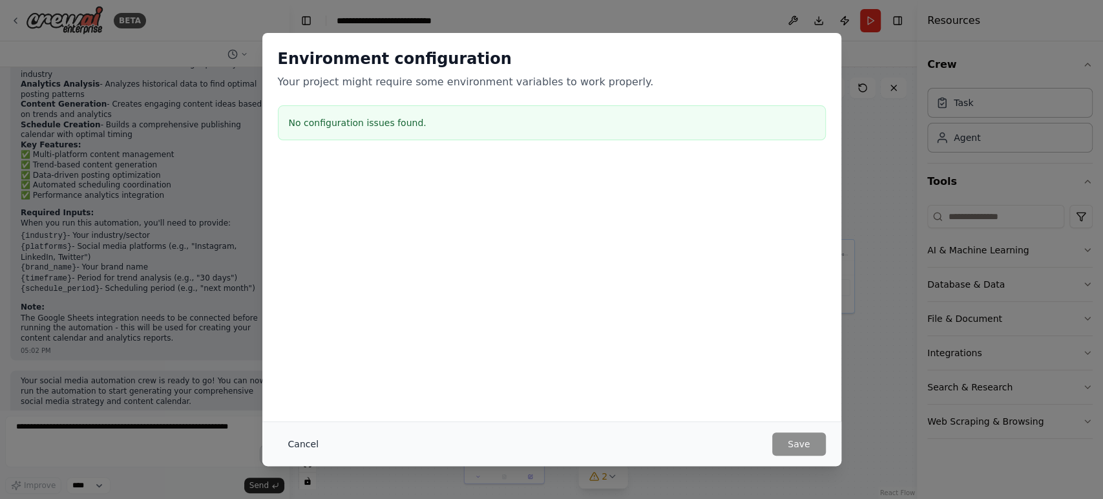
click at [312, 442] on button "Cancel" at bounding box center [303, 443] width 51 height 23
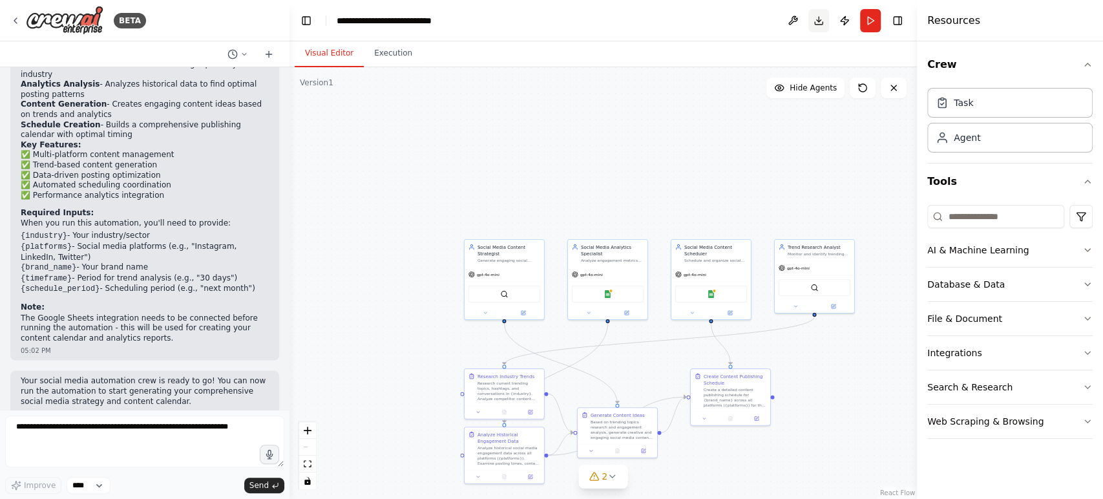
click at [817, 19] on button "Download" at bounding box center [818, 20] width 21 height 23
click at [842, 21] on button "Publish" at bounding box center [844, 20] width 21 height 23
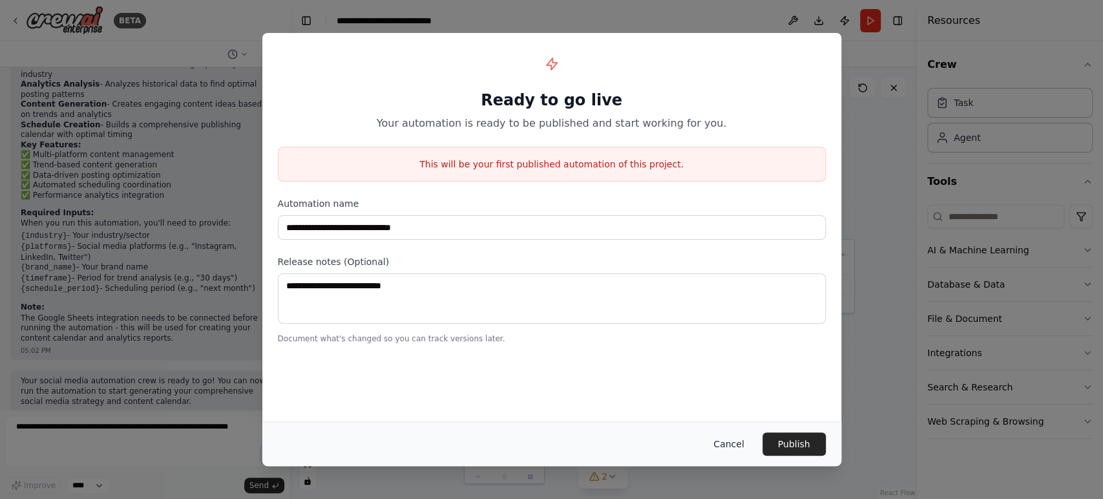
click at [735, 439] on button "Cancel" at bounding box center [728, 443] width 51 height 23
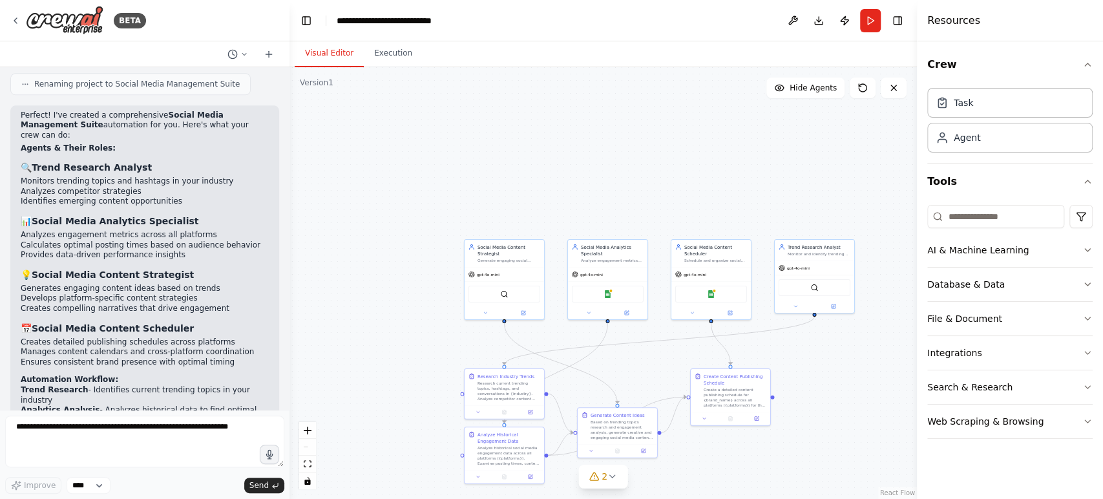
scroll to position [1065, 0]
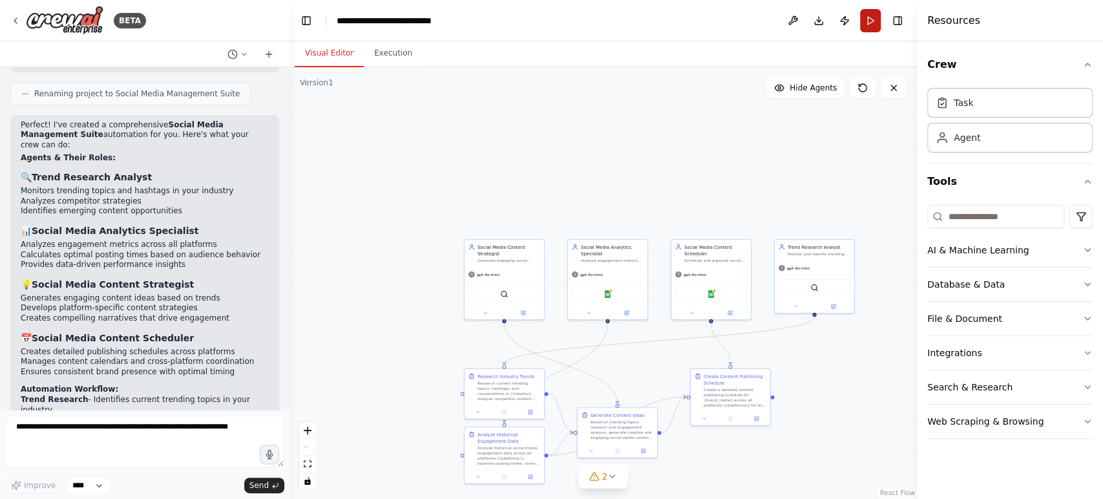
click at [870, 22] on button "Run" at bounding box center [870, 20] width 21 height 23
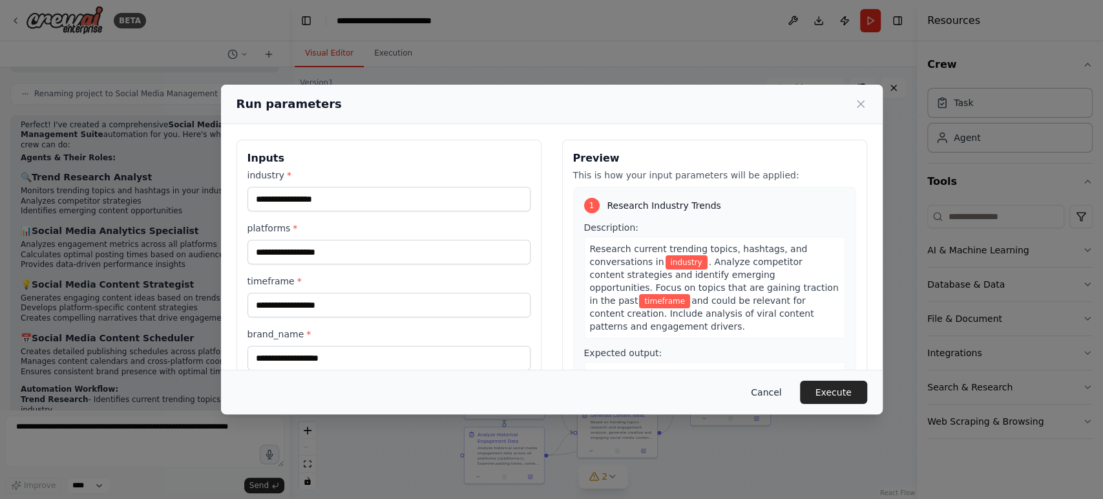
click at [758, 393] on button "Cancel" at bounding box center [765, 392] width 51 height 23
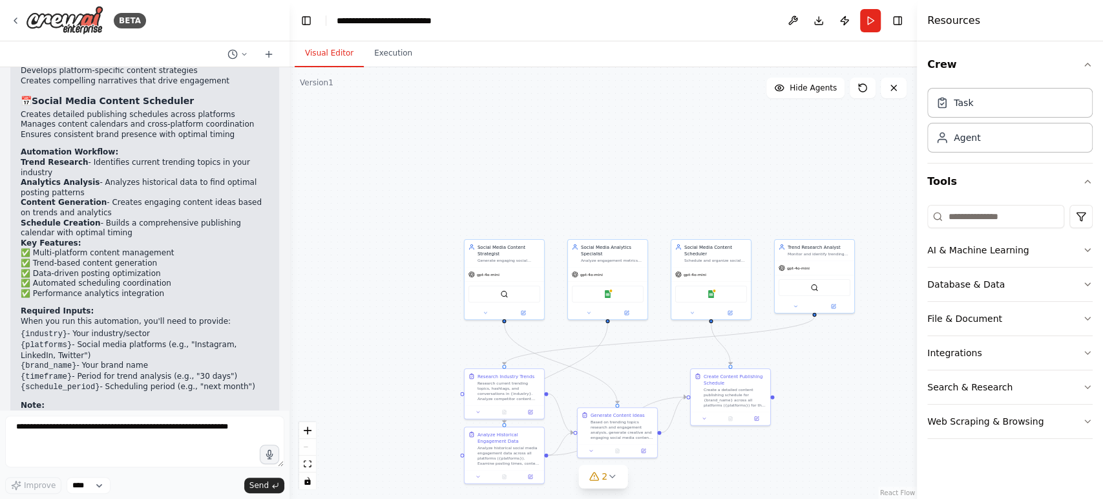
scroll to position [1401, 0]
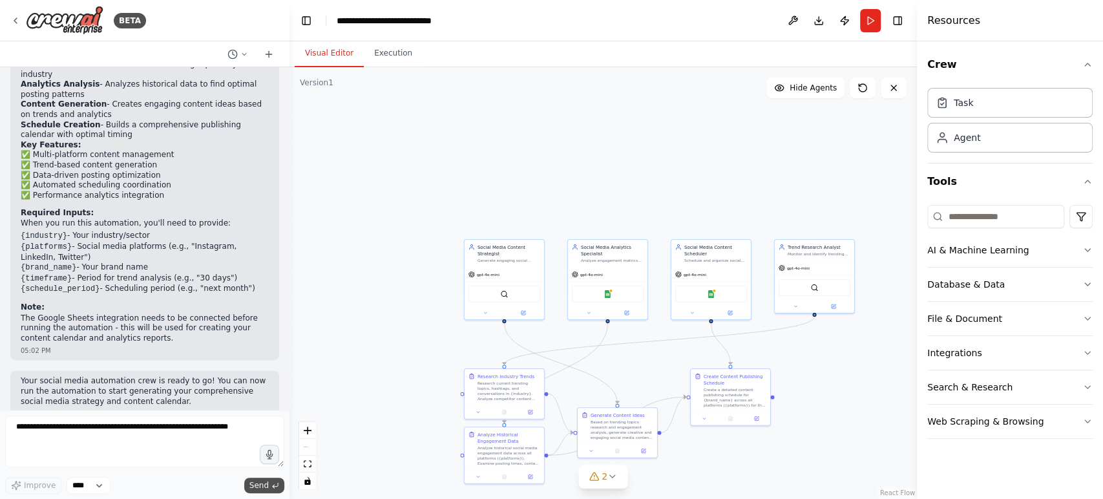
click at [269, 448] on button "Send" at bounding box center [264, 485] width 40 height 16
click at [264, 448] on span "Send" at bounding box center [258, 485] width 19 height 10
click at [103, 448] on select "****" at bounding box center [89, 485] width 44 height 17
click at [146, 448] on div "Improve **** Send" at bounding box center [144, 454] width 279 height 78
click at [257, 448] on span "Send" at bounding box center [258, 485] width 19 height 10
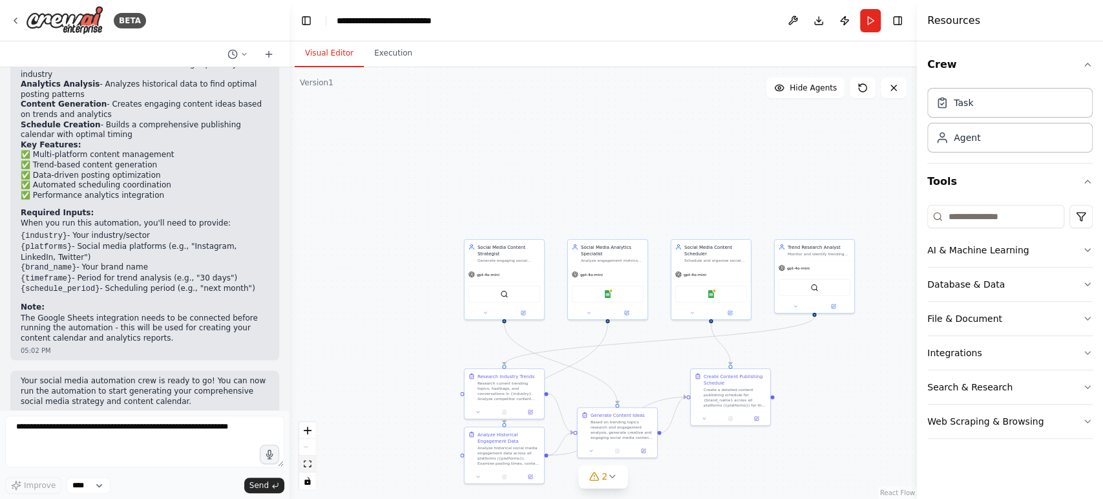
click at [308, 448] on icon "fit view" at bounding box center [308, 463] width 8 height 7
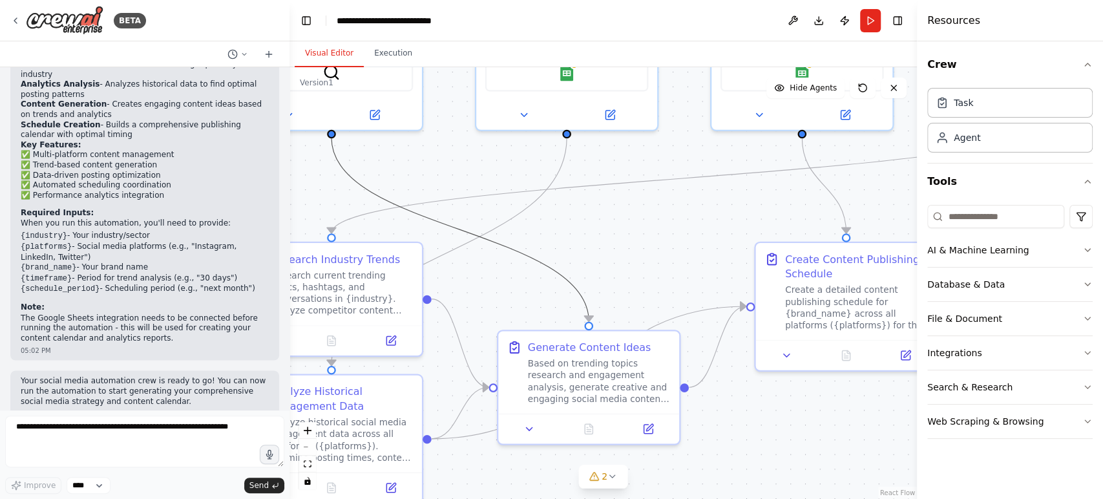
click at [451, 227] on icon "Edge from 95485ed3-9be5-41db-8135-256bf18fc3dc to 267e96d6-d886-4d1a-b726-2aaf5…" at bounding box center [459, 229] width 257 height 183
click at [313, 448] on button "fit view" at bounding box center [307, 463] width 17 height 17
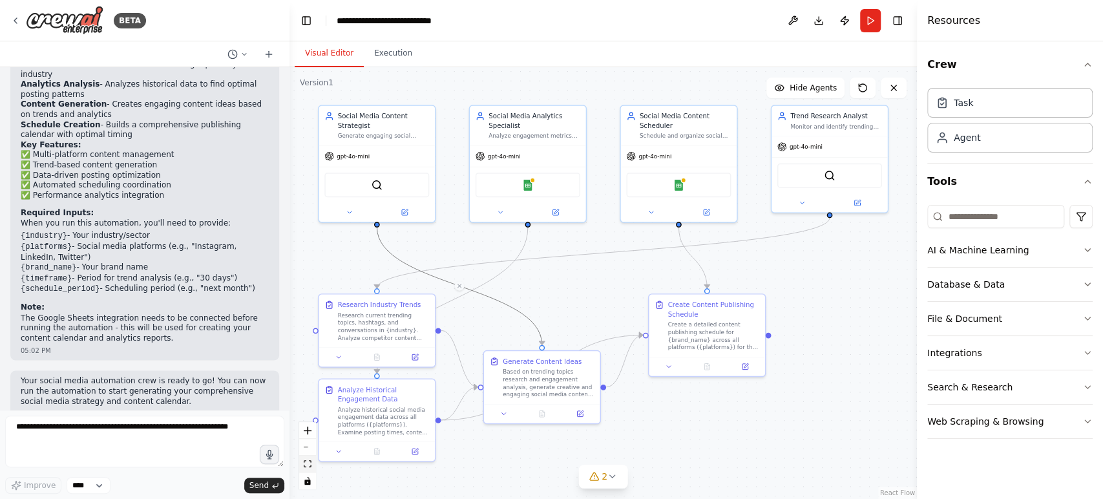
click at [313, 448] on button "fit view" at bounding box center [307, 463] width 17 height 17
click at [308, 448] on icon "fit view" at bounding box center [308, 463] width 8 height 7
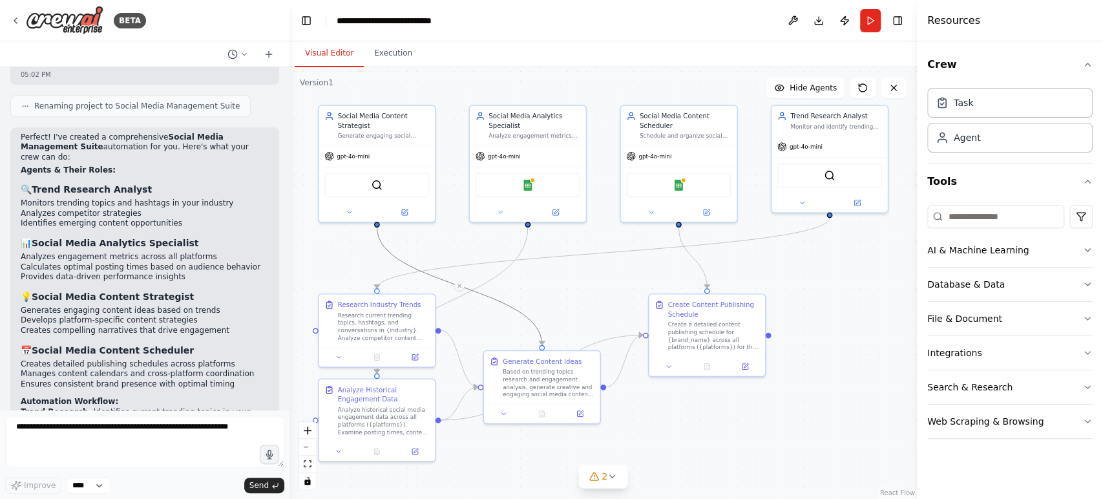
scroll to position [1029, 0]
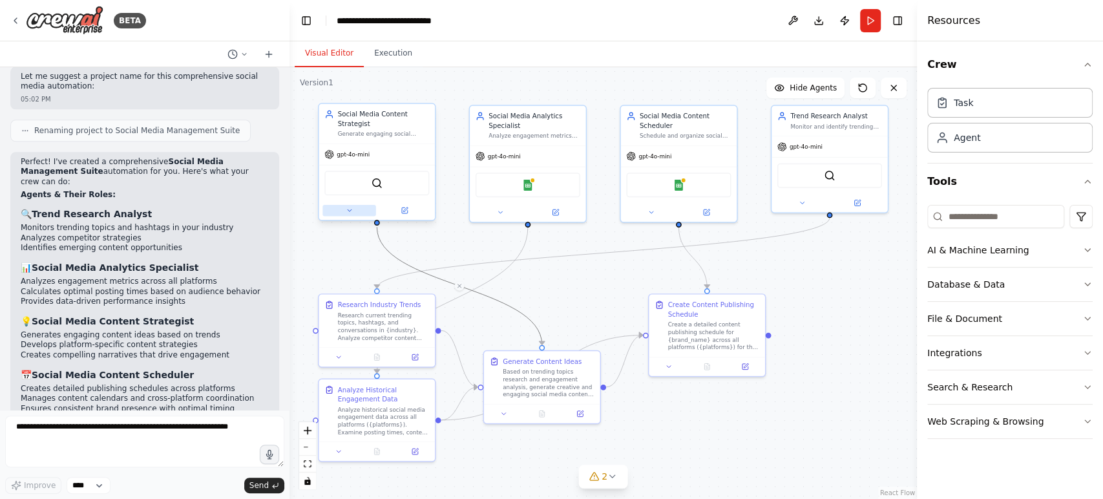
click at [351, 211] on icon at bounding box center [350, 211] width 8 height 8
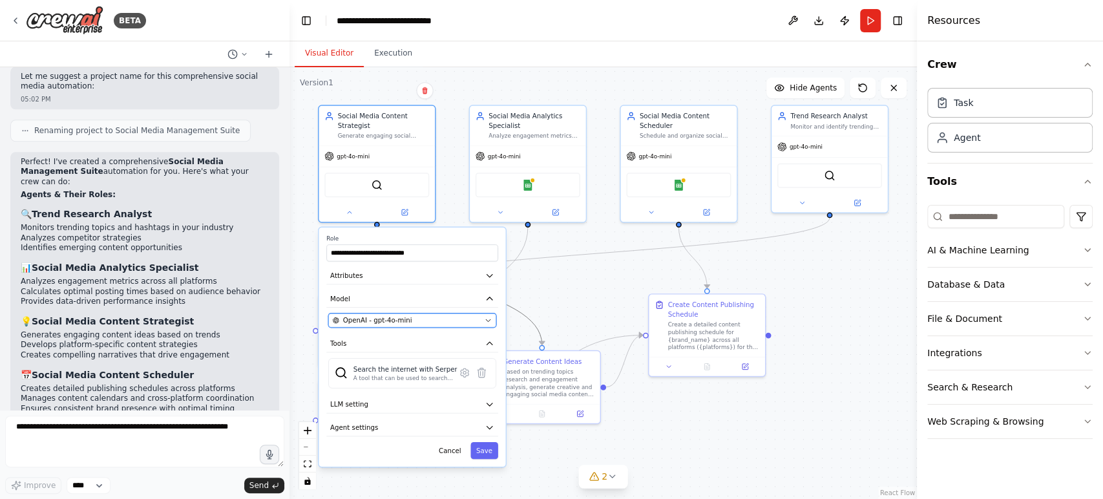
click at [489, 319] on icon "button" at bounding box center [488, 320] width 5 height 2
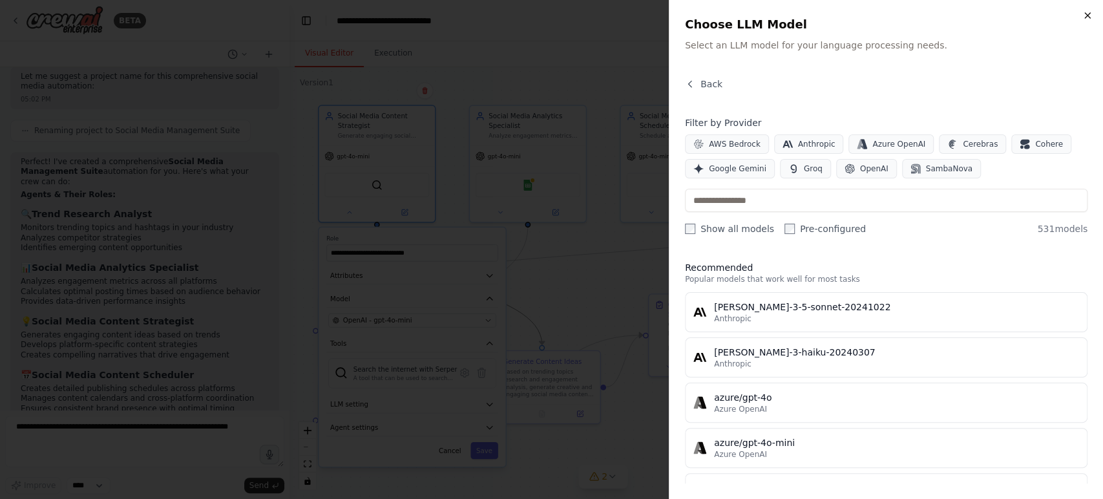
click at [992, 16] on icon "button" at bounding box center [1087, 15] width 10 height 10
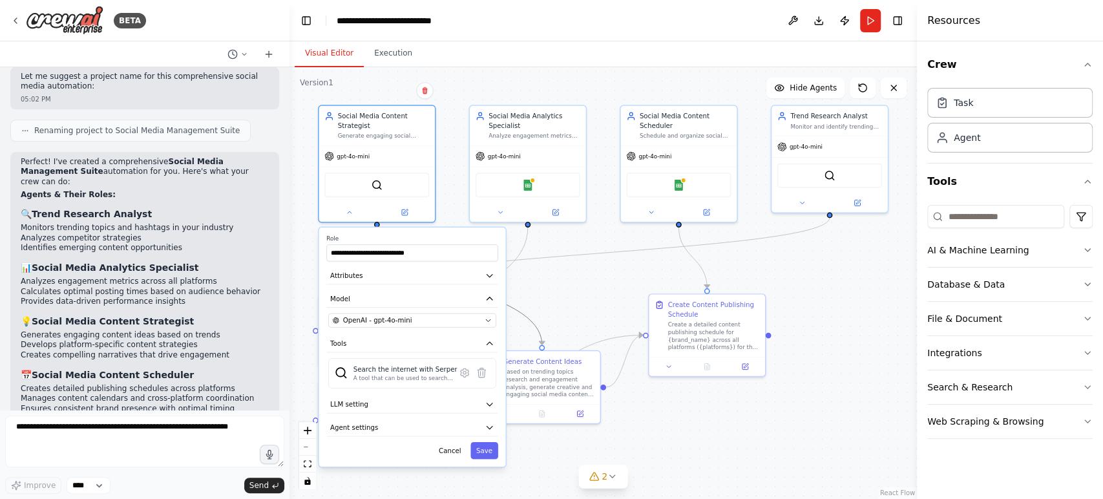
click at [490, 448] on div "**********" at bounding box center [412, 346] width 187 height 239
click at [486, 446] on button "Save" at bounding box center [484, 450] width 28 height 17
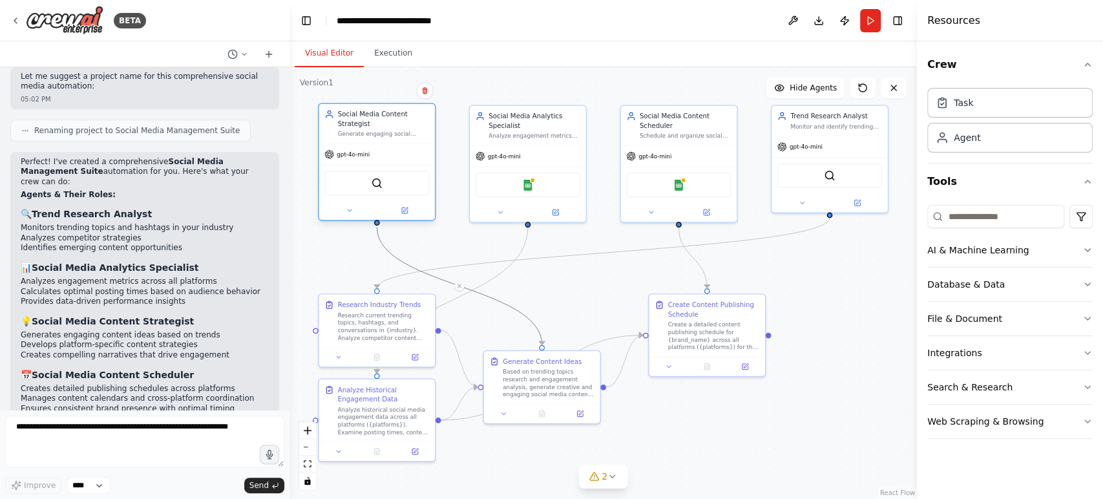
click at [351, 217] on div at bounding box center [377, 210] width 116 height 19
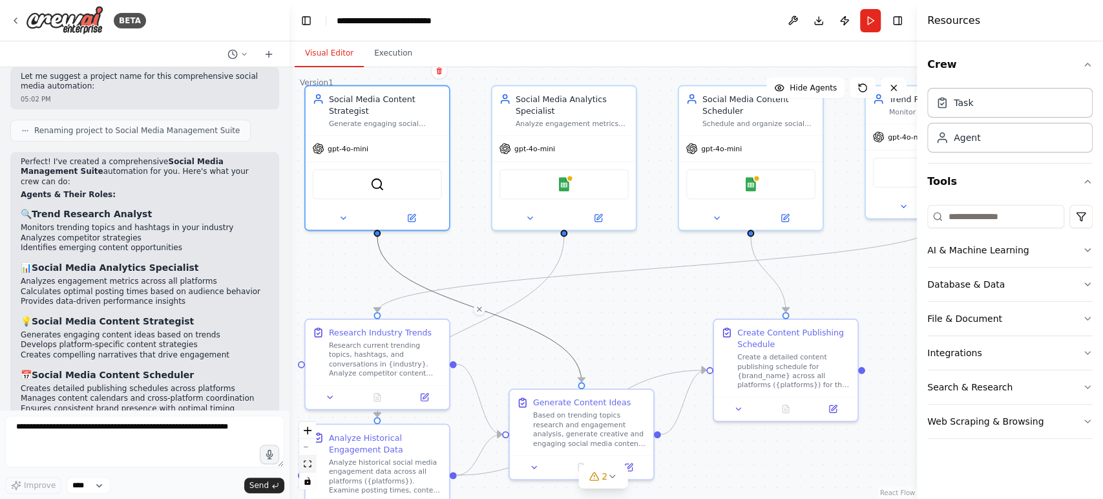
click at [304, 448] on button "fit view" at bounding box center [307, 463] width 17 height 17
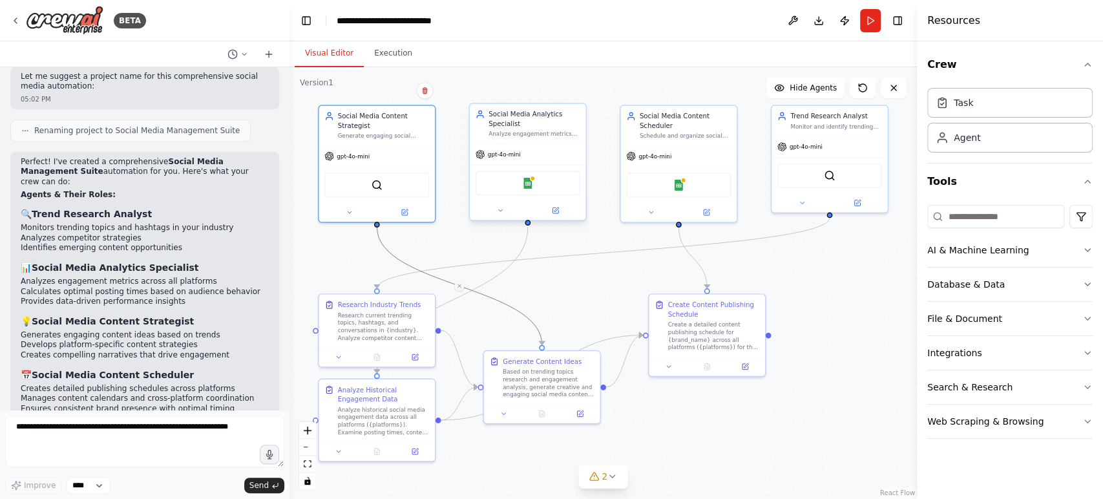
click at [575, 125] on div "Social Media Analytics Specialist" at bounding box center [534, 118] width 92 height 19
click at [708, 126] on div "Social Media Content Scheduler" at bounding box center [686, 118] width 92 height 19
click at [851, 139] on div "gpt-4o-mini" at bounding box center [829, 144] width 116 height 21
click at [386, 323] on div "Research current trending topics, hashtags, and conversations in {industry}. An…" at bounding box center [384, 324] width 92 height 30
click at [337, 361] on button at bounding box center [338, 356] width 32 height 12
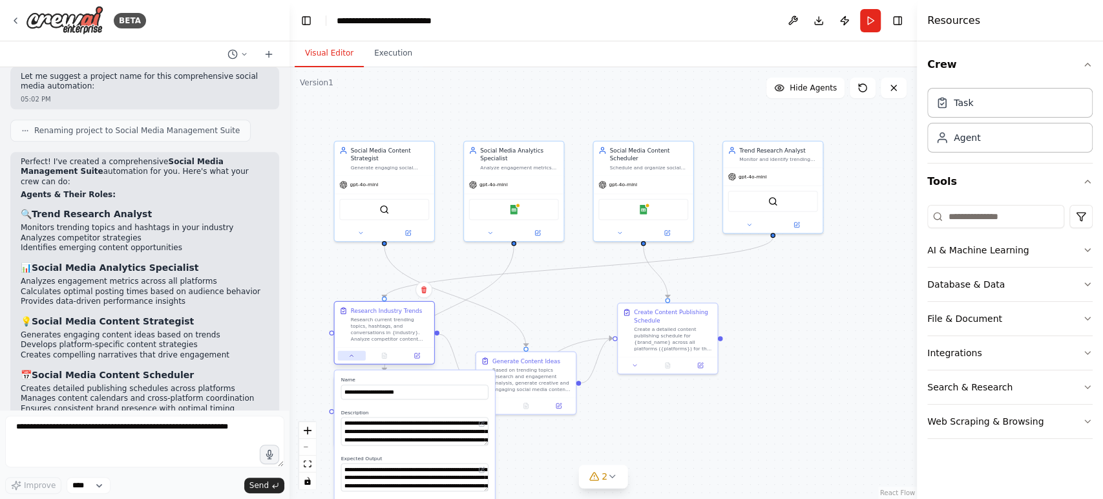
click at [351, 359] on button at bounding box center [352, 356] width 28 height 10
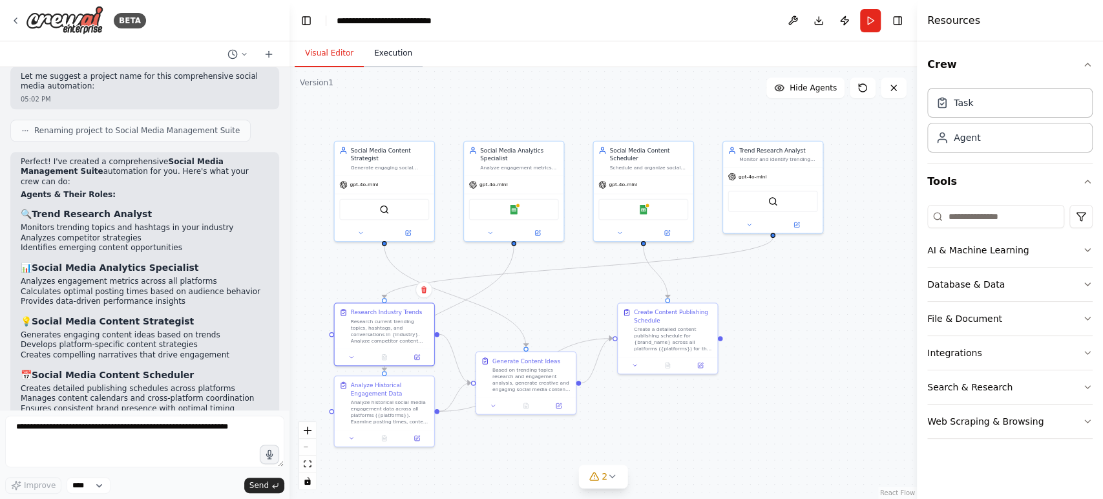
click at [379, 54] on button "Execution" at bounding box center [393, 53] width 59 height 27
click at [324, 59] on button "Visual Editor" at bounding box center [329, 53] width 69 height 27
click at [477, 19] on icon "breadcrumb" at bounding box center [479, 21] width 10 height 10
click at [476, 24] on header "**********" at bounding box center [602, 20] width 627 height 41
click at [463, 19] on div "**********" at bounding box center [403, 20] width 132 height 13
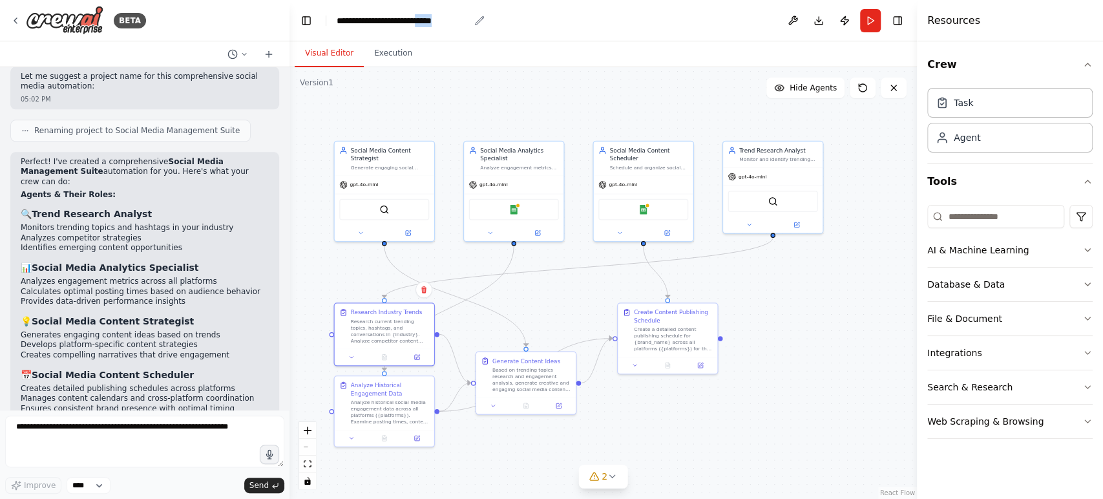
click at [463, 19] on div "**********" at bounding box center [403, 20] width 132 height 13
click at [468, 19] on div "**********" at bounding box center [403, 20] width 132 height 13
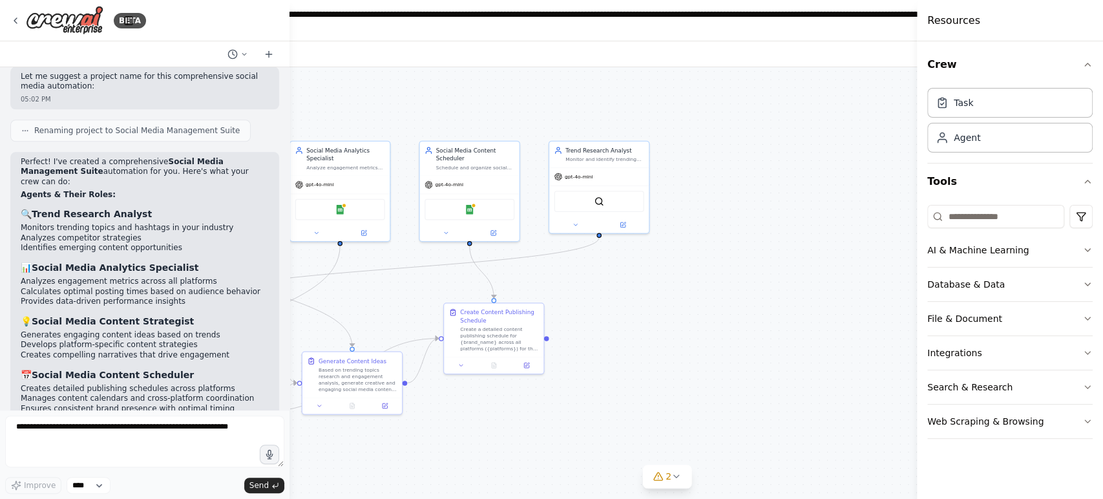
scroll to position [0, 0]
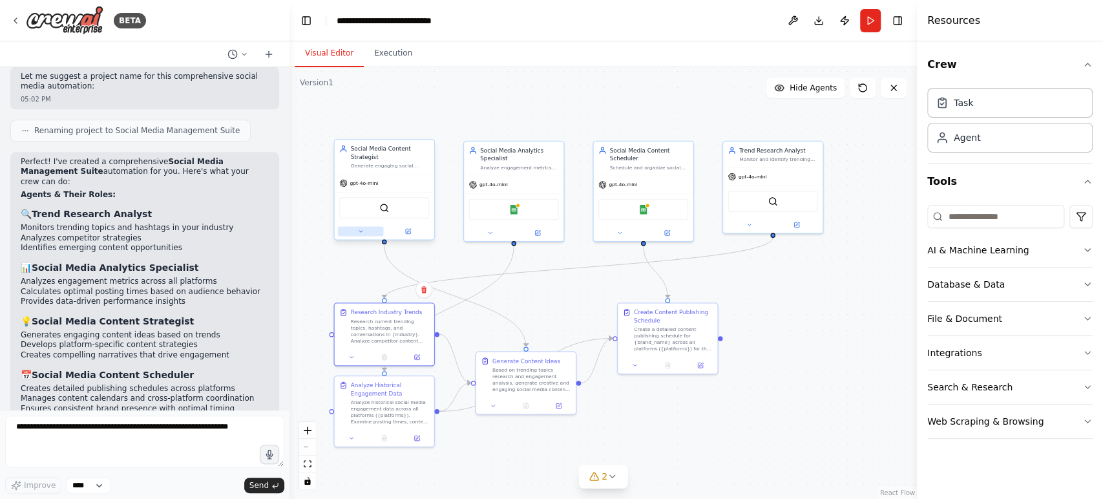
click at [364, 235] on button at bounding box center [361, 231] width 46 height 10
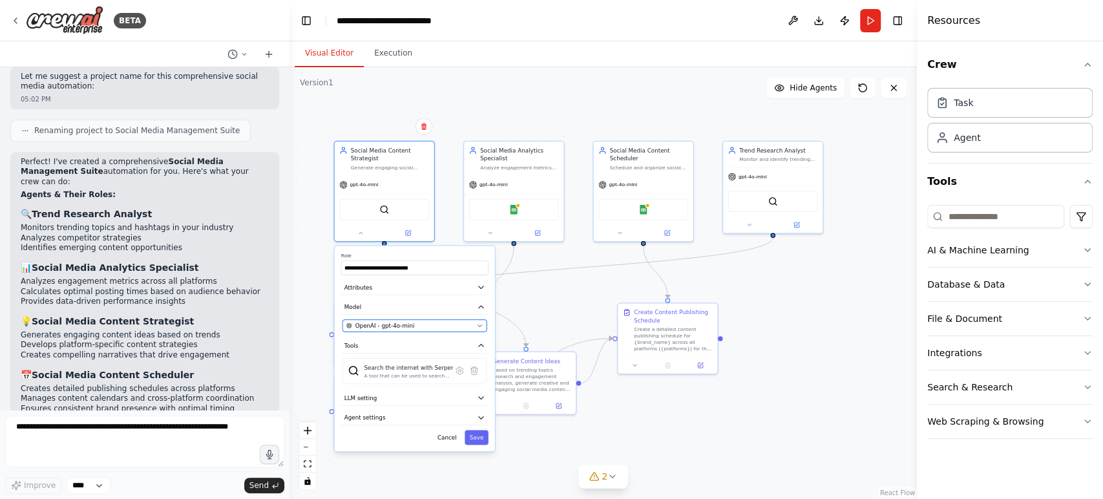
click at [480, 324] on icon "button" at bounding box center [479, 325] width 6 height 6
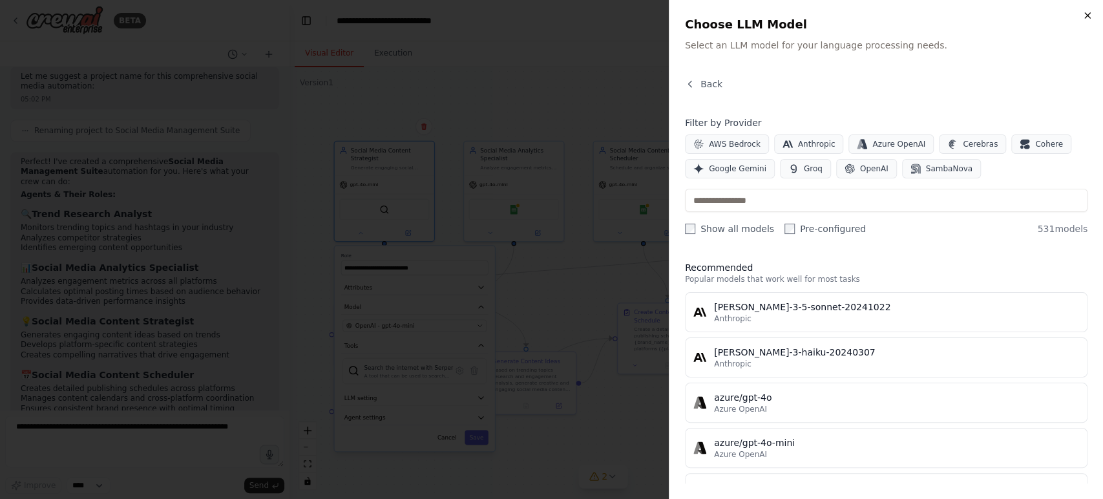
click at [992, 14] on icon "button" at bounding box center [1087, 15] width 5 height 5
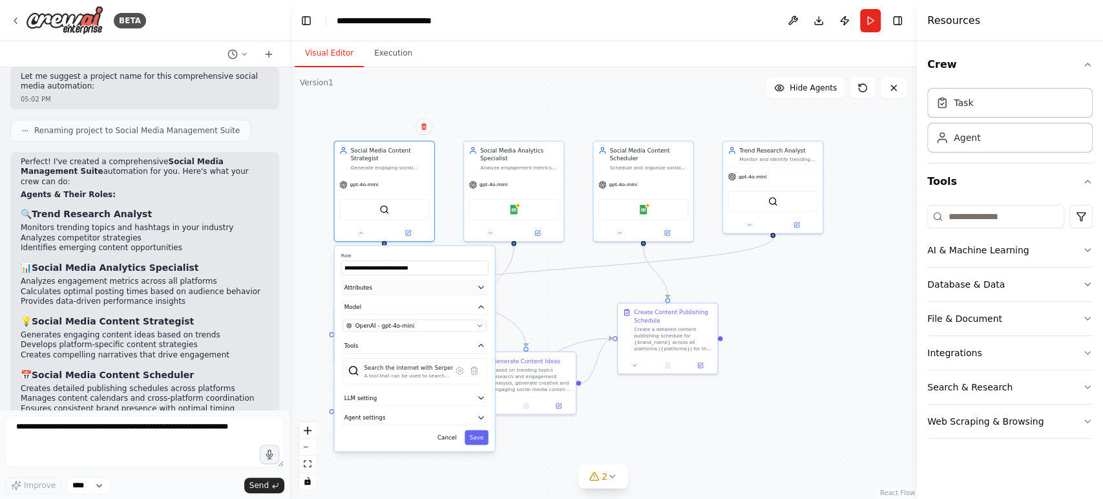
click at [480, 286] on icon "button" at bounding box center [481, 287] width 5 height 3
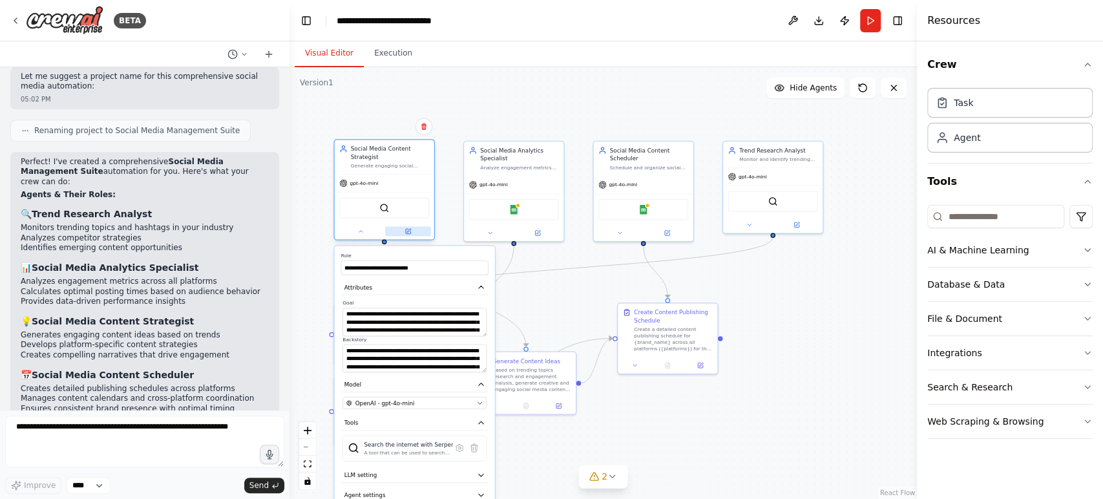
click at [406, 231] on icon at bounding box center [408, 231] width 5 height 5
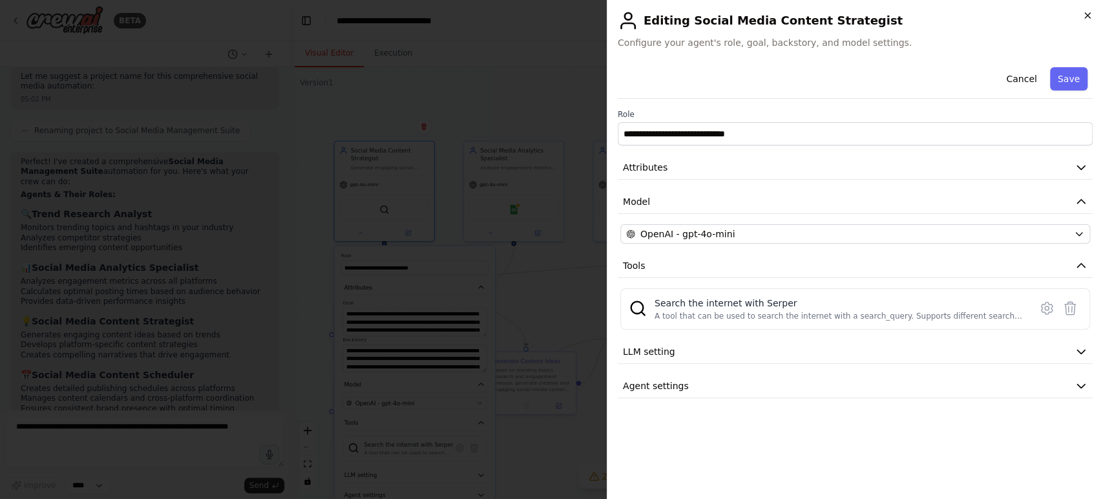
click at [992, 10] on icon "button" at bounding box center [1087, 15] width 10 height 10
